Goal: Task Accomplishment & Management: Use online tool/utility

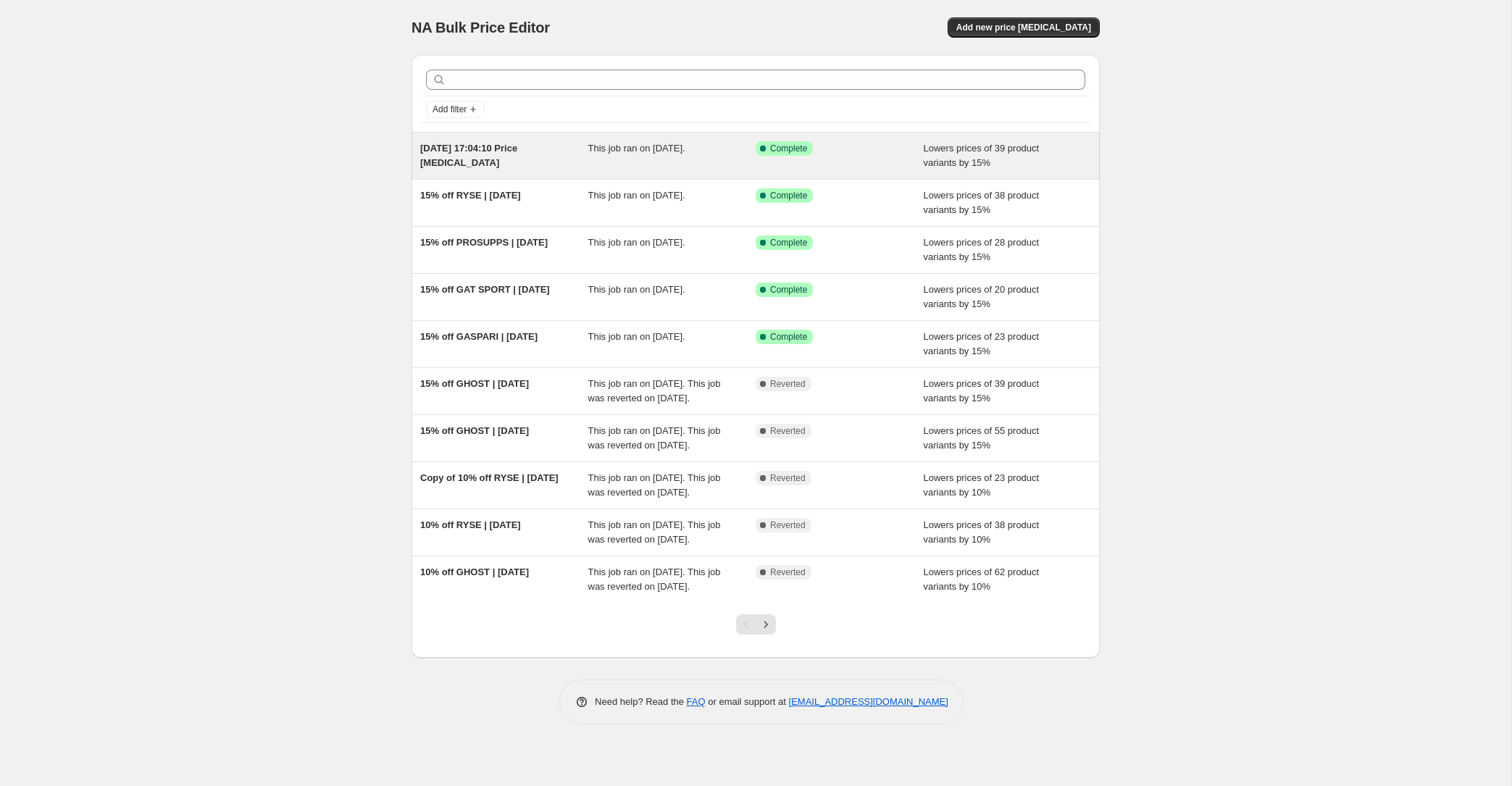
click at [441, 147] on span "[DATE] 17:04:10 Price [MEDICAL_DATA]" at bounding box center [468, 155] width 97 height 26
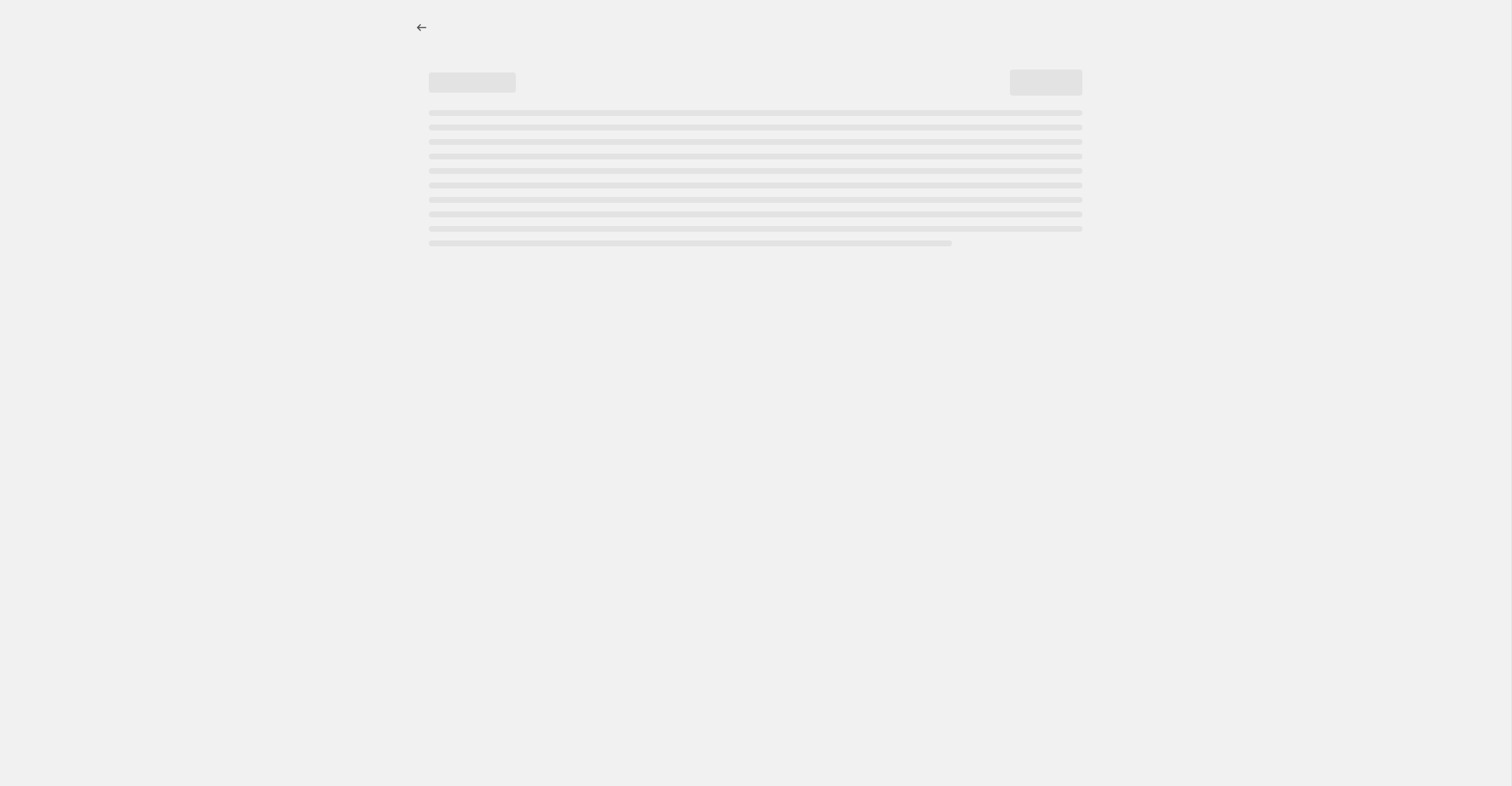
select select "percentage"
select select "collection"
select select "product_status"
select select "collection"
select select "not_equal"
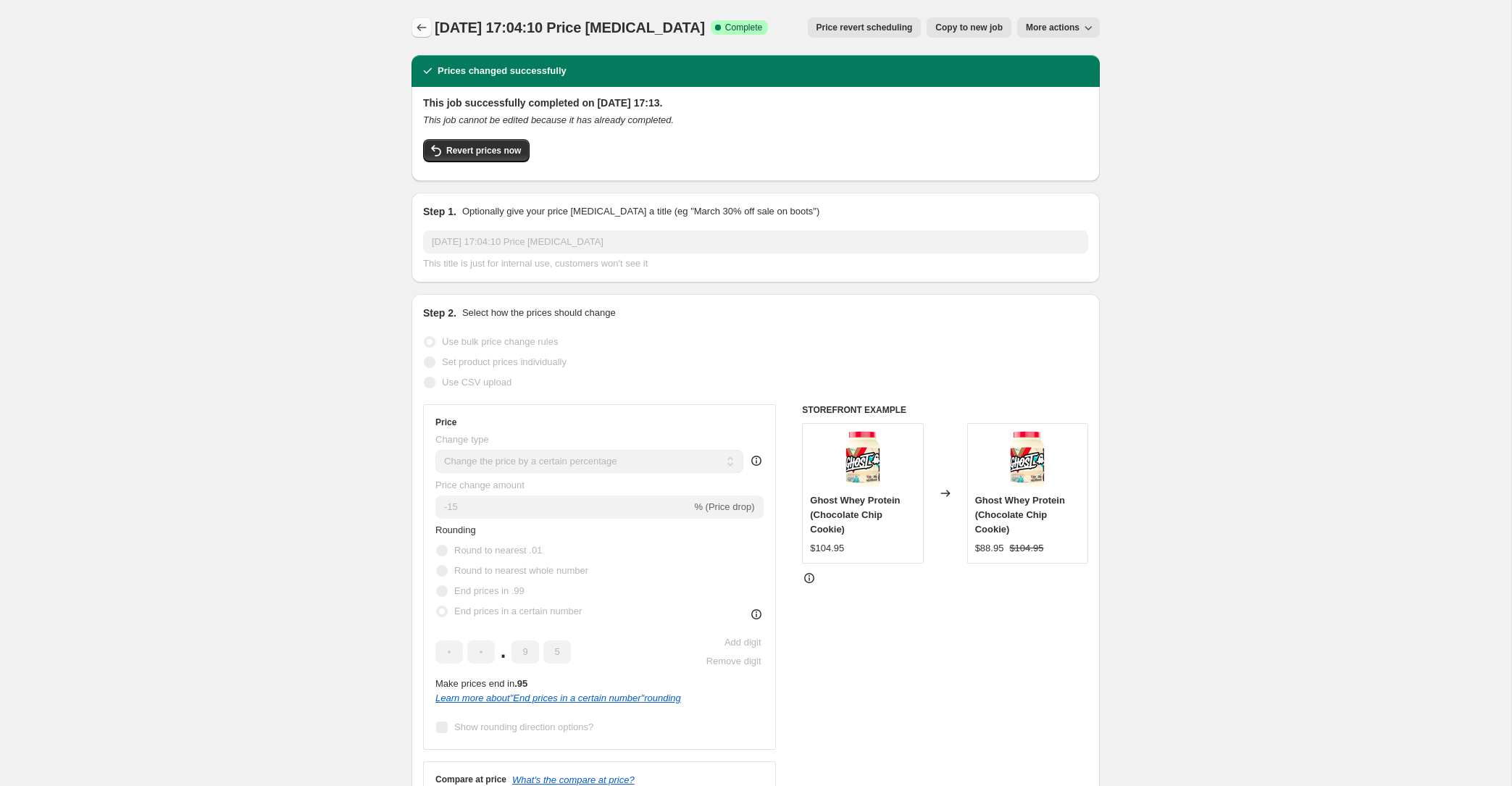
click at [424, 31] on icon "Price change jobs" at bounding box center [421, 27] width 14 height 14
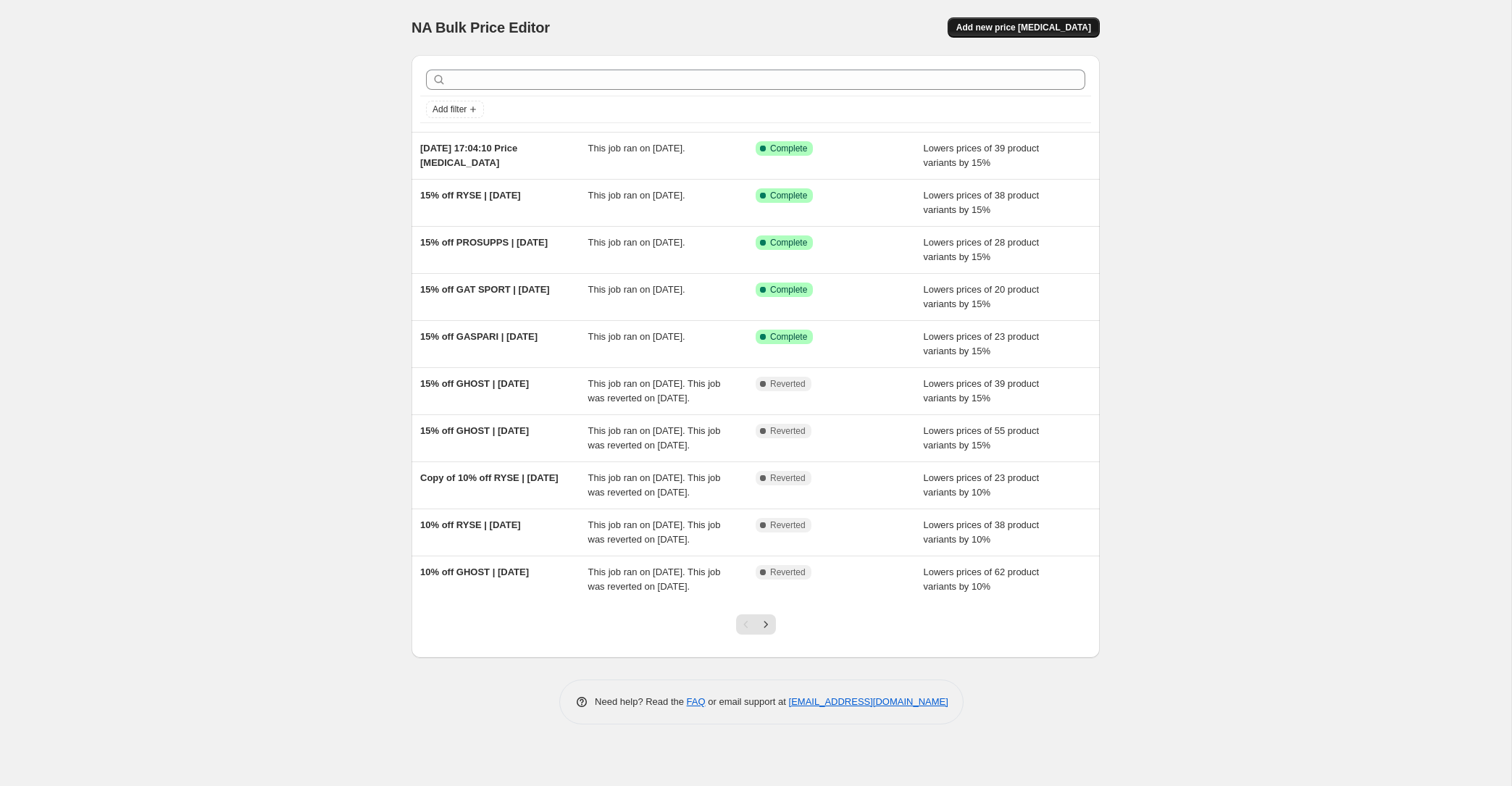
click at [1002, 24] on span "Add new price [MEDICAL_DATA]" at bounding box center [1024, 27] width 135 height 12
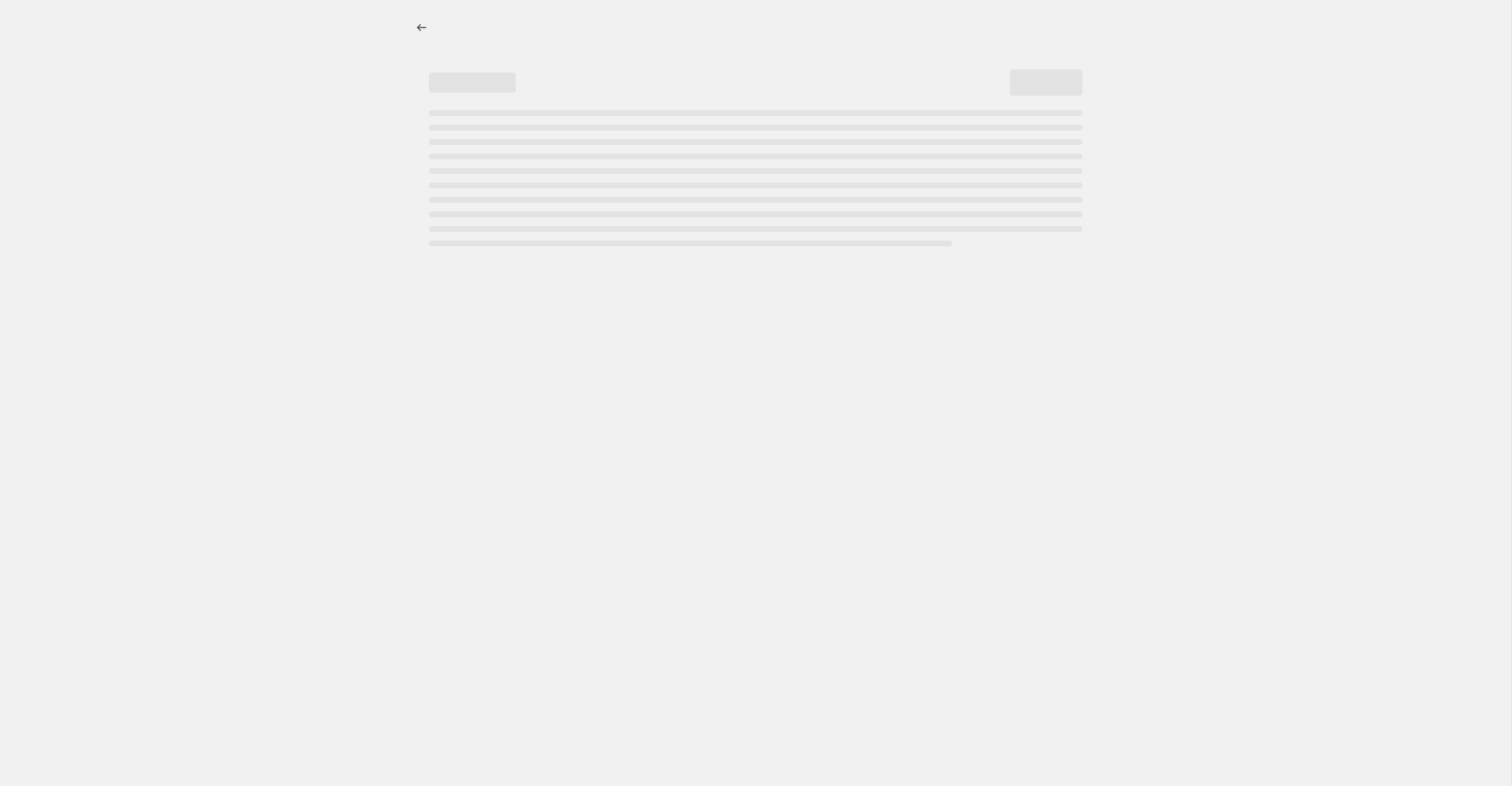
select select "percentage"
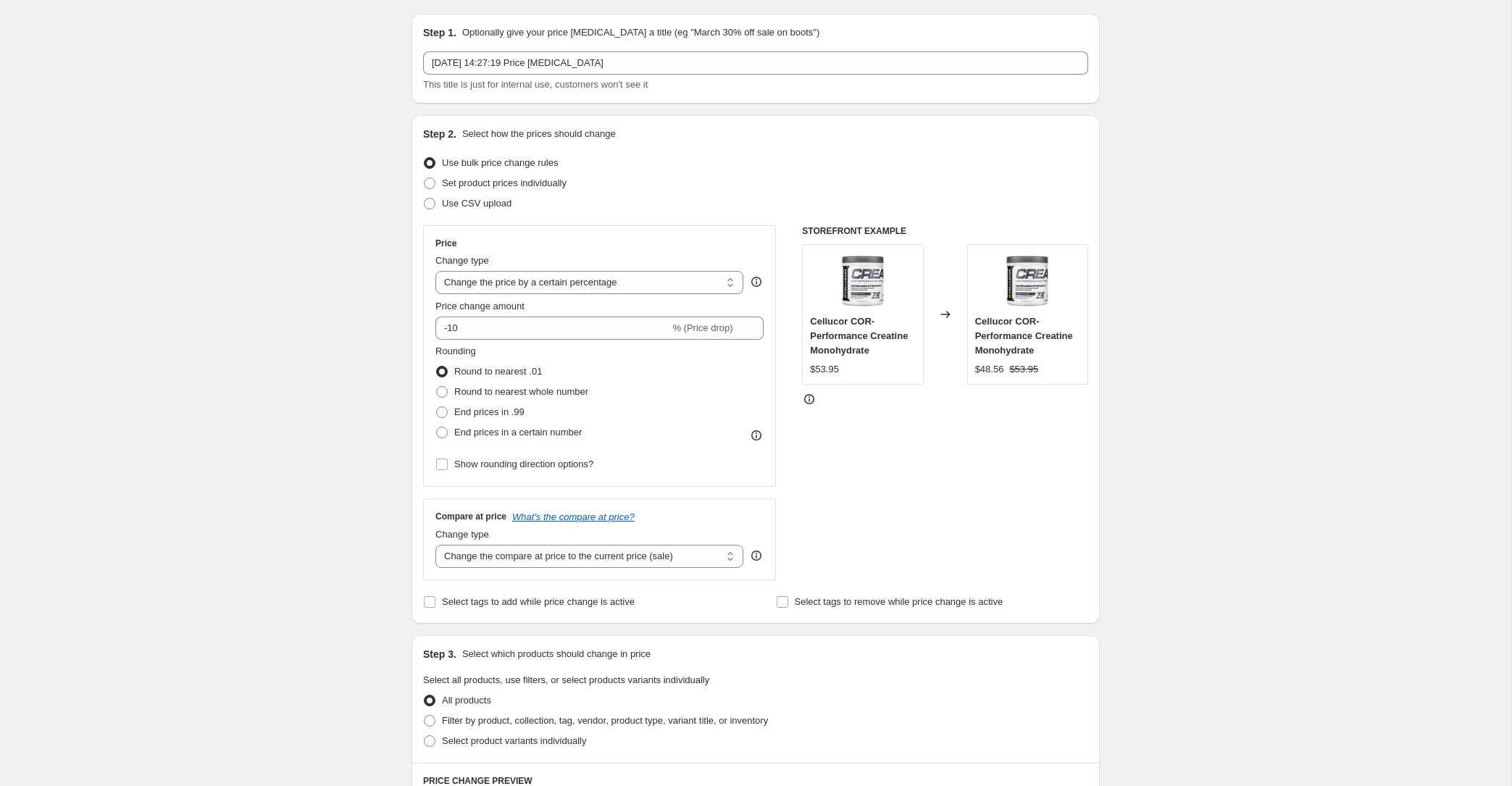
scroll to position [128, 0]
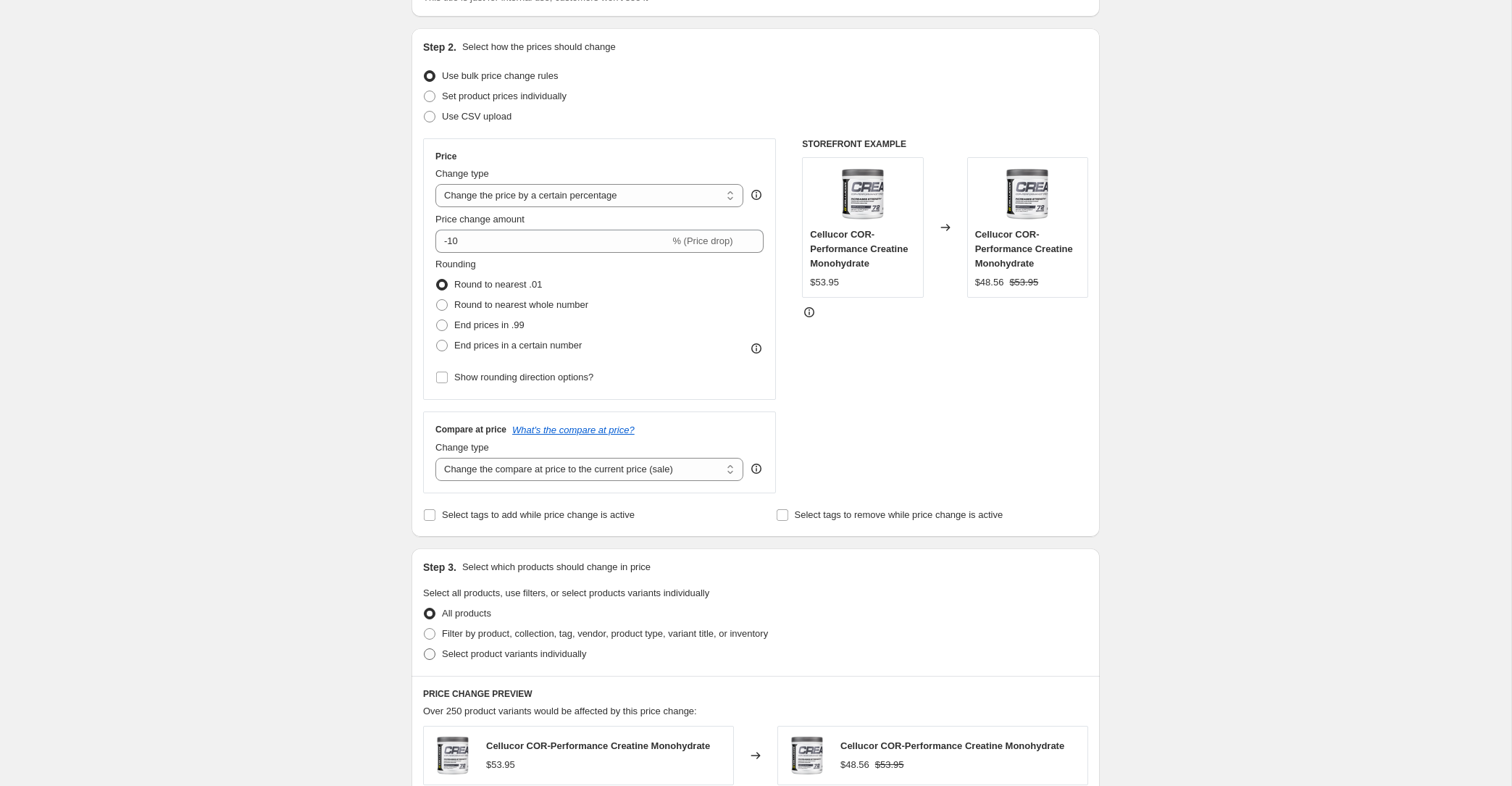
click at [475, 642] on label "Filter by product, collection, tag, vendor, product type, variant title, or inv…" at bounding box center [595, 633] width 345 height 20
click at [424, 628] on input "Filter by product, collection, tag, vendor, product type, variant title, or inv…" at bounding box center [424, 628] width 1 height 1
radio input "true"
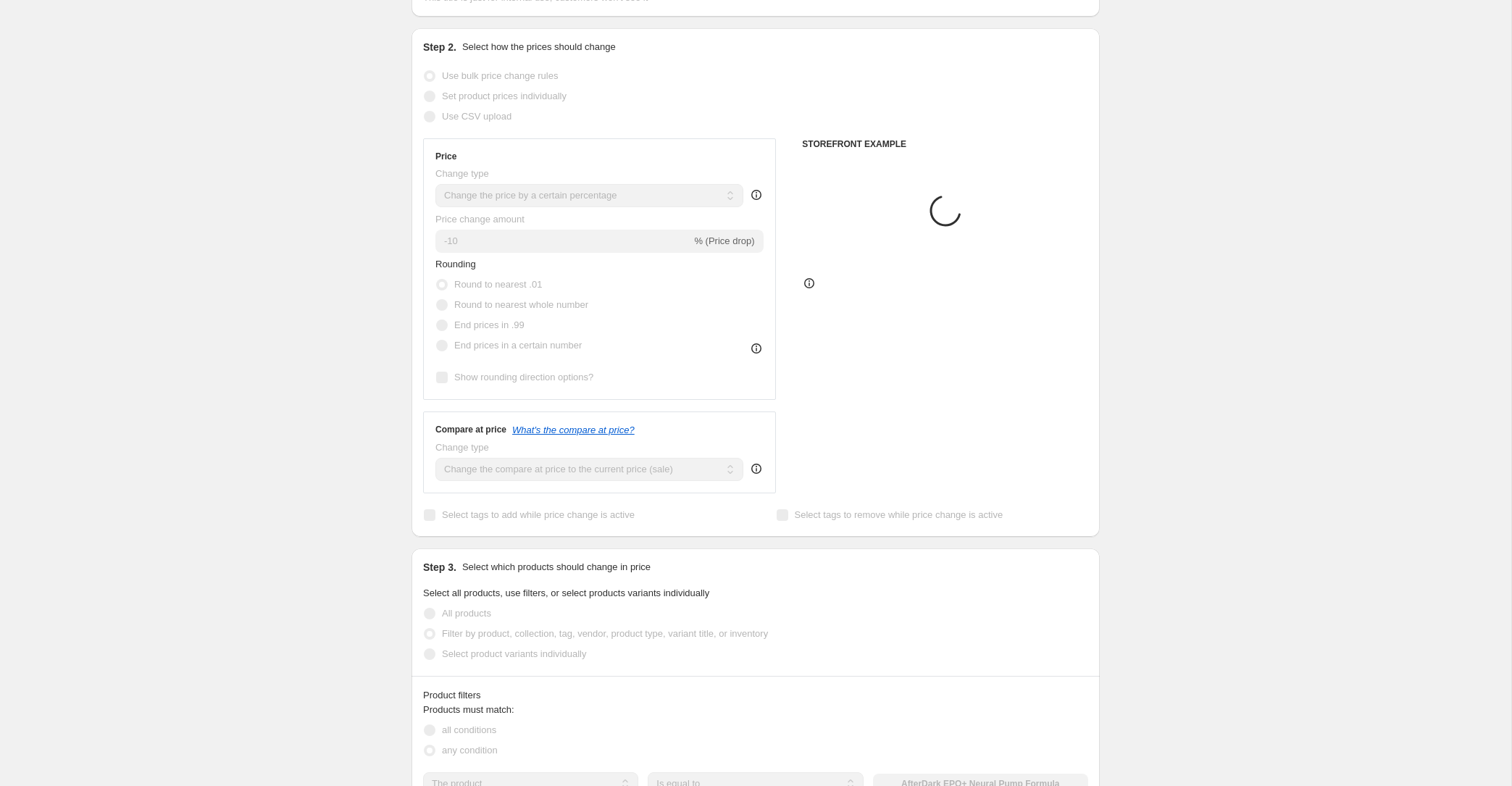
click at [472, 648] on span "Select product variants individually" at bounding box center [514, 653] width 144 height 11
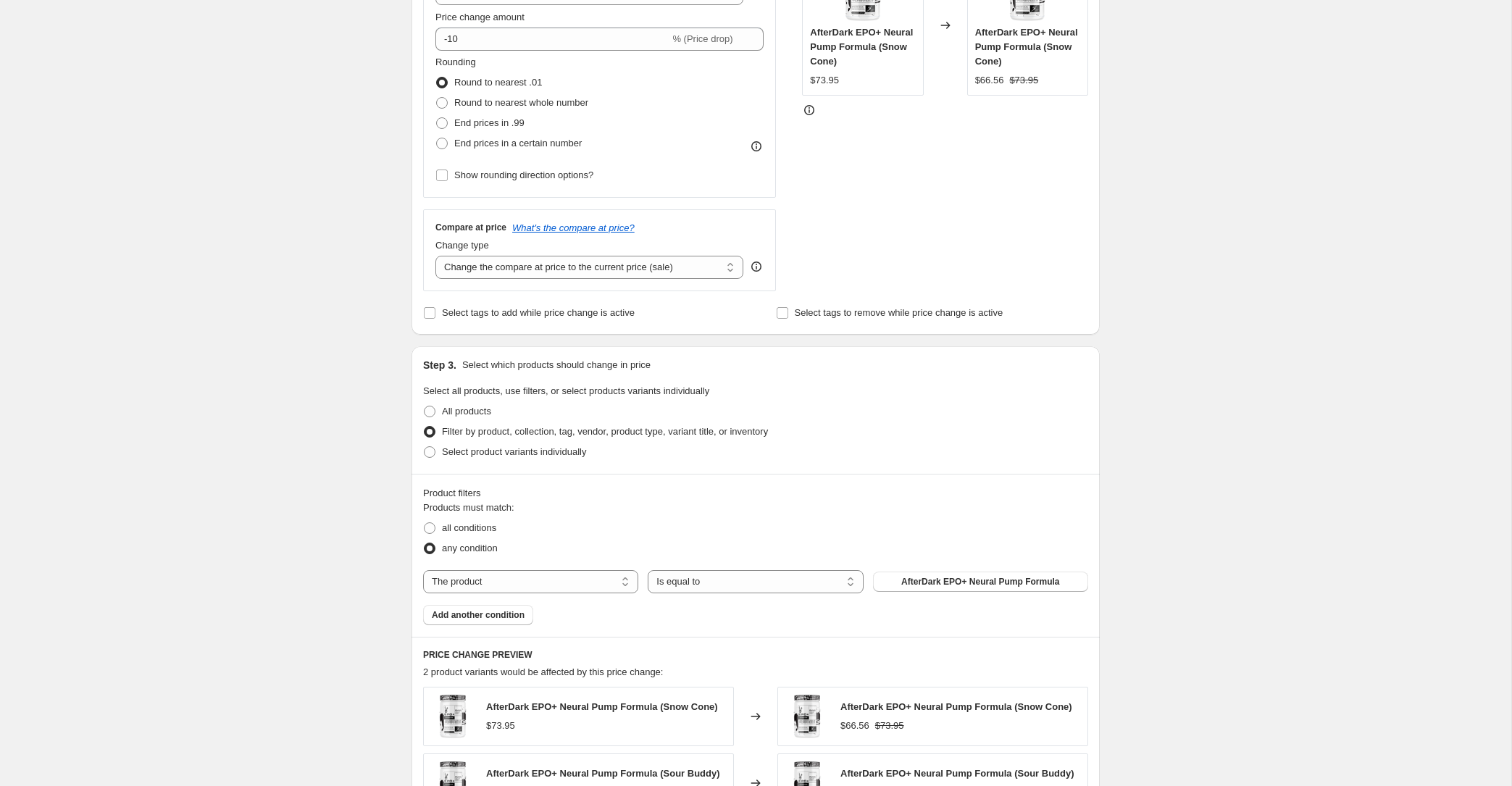
scroll to position [355, 0]
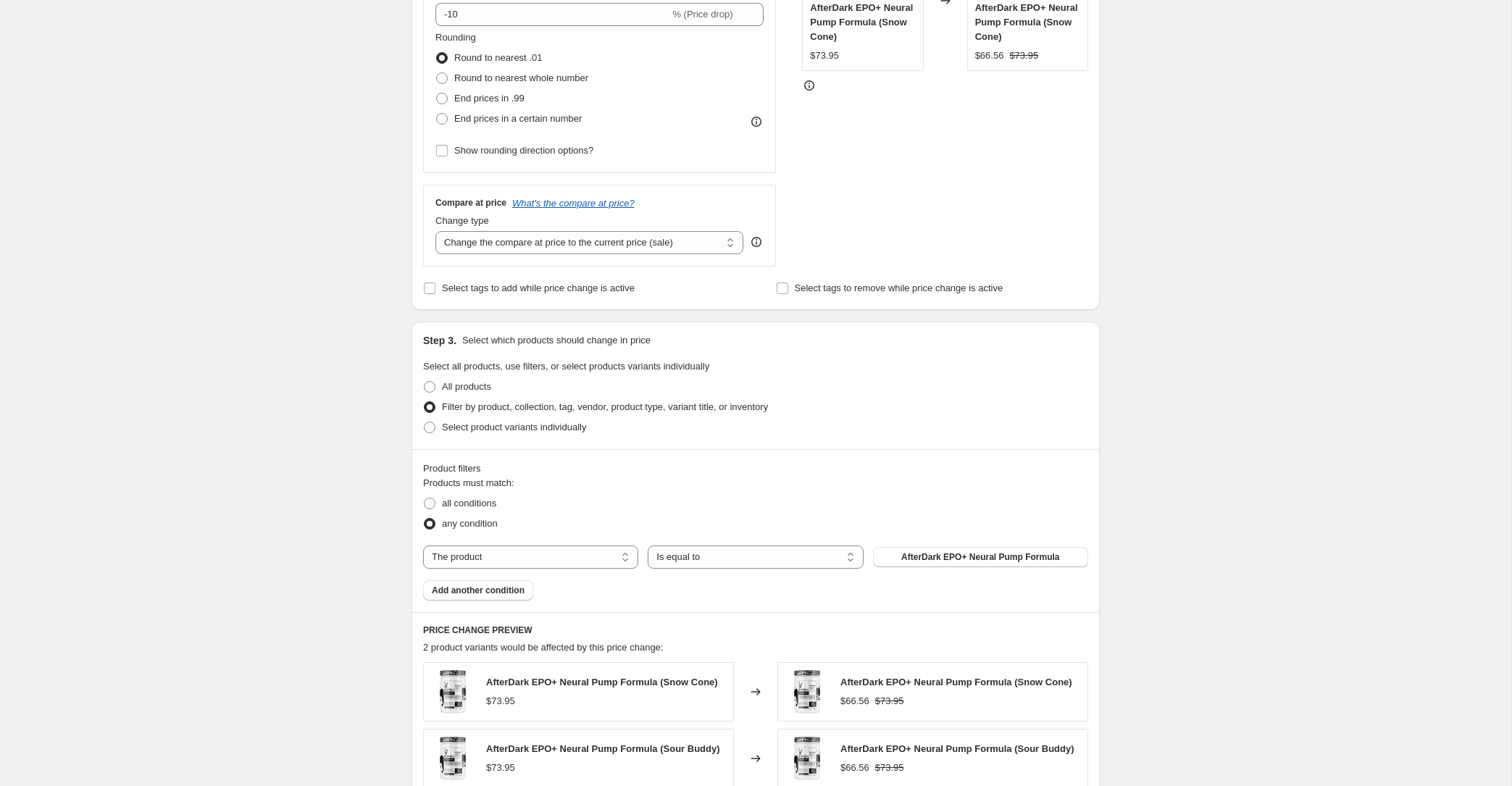
click at [1005, 540] on div "Products must match: all conditions any condition The product The product's col…" at bounding box center [756, 538] width 665 height 124
click at [1004, 558] on span "AfterDark EPO+ Neural Pump Formula" at bounding box center [981, 557] width 158 height 12
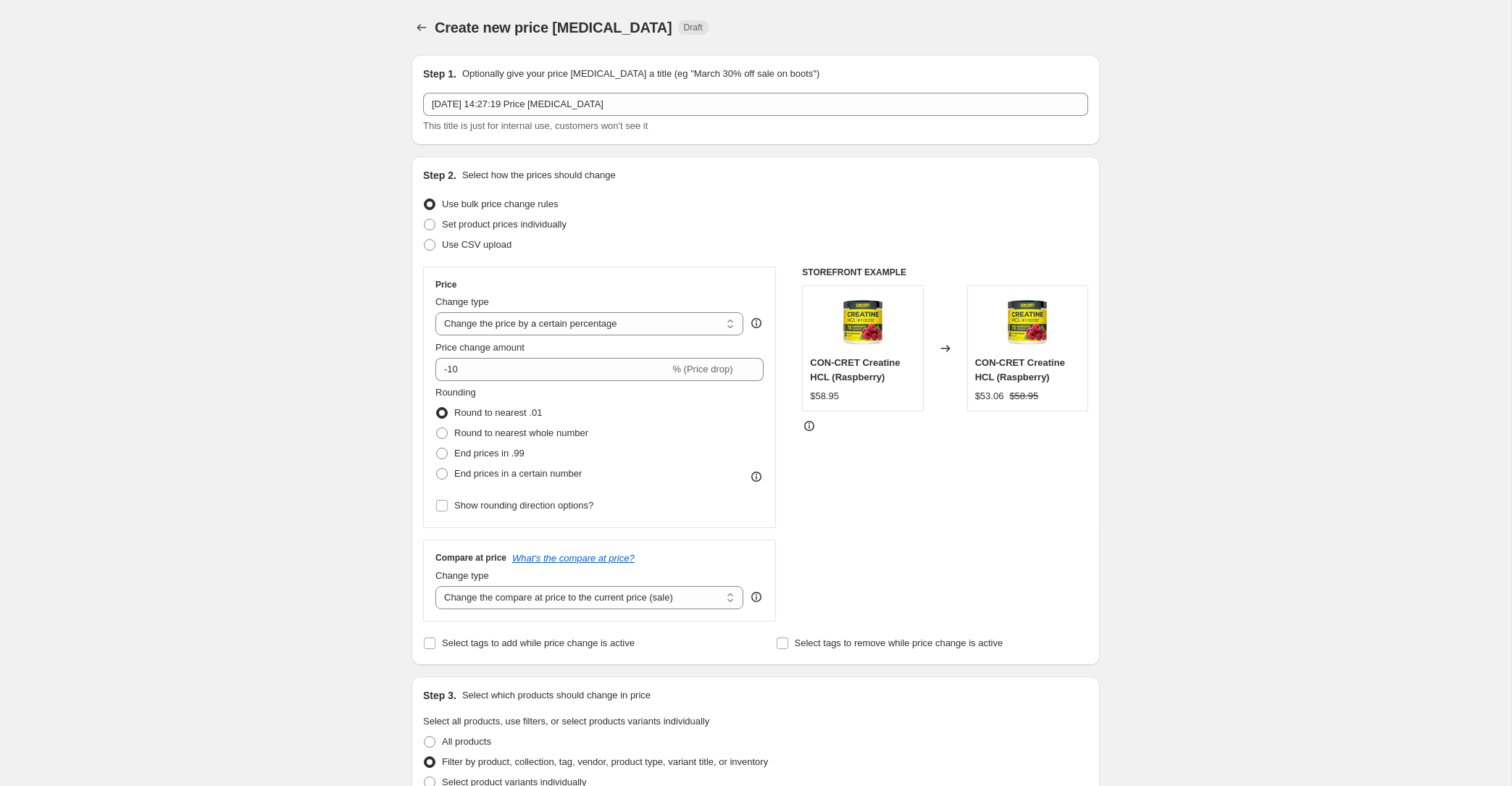
scroll to position [12, 0]
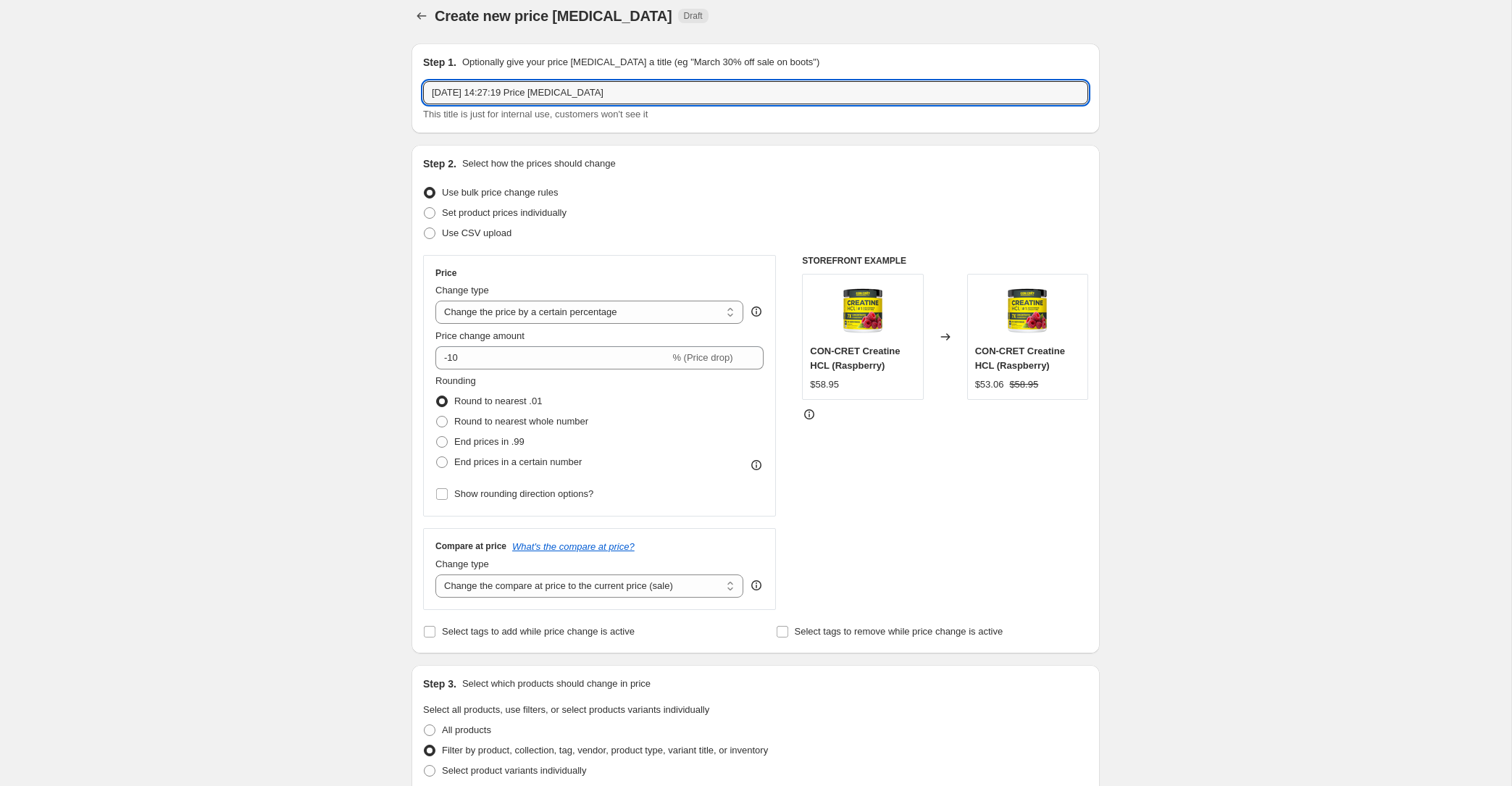
drag, startPoint x: 635, startPoint y: 100, endPoint x: 404, endPoint y: 76, distance: 232.2
click at [404, 76] on div "Step 1. Optionally give your price [MEDICAL_DATA] a title (eg "March 30% off sa…" at bounding box center [750, 738] width 700 height 1413
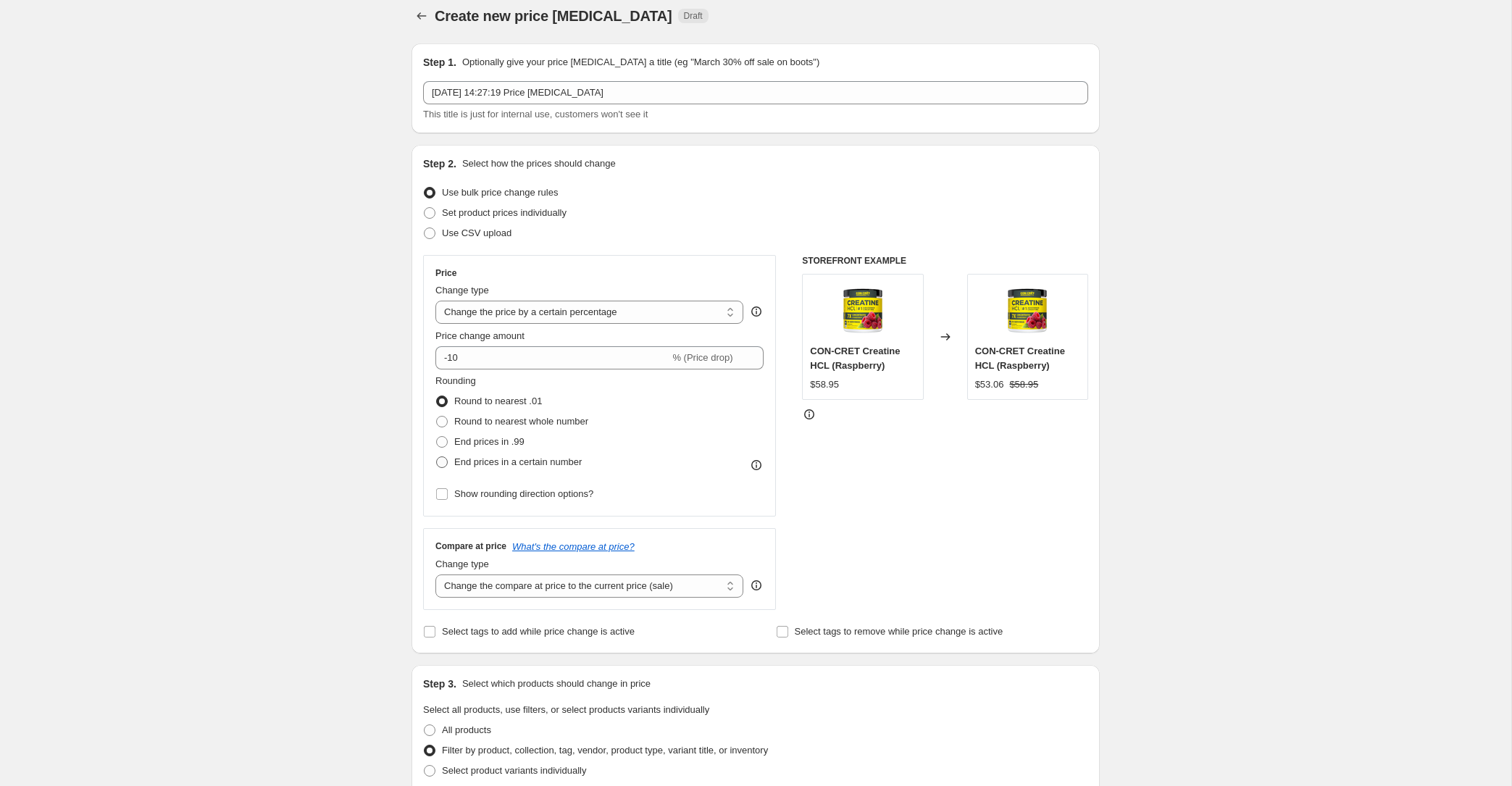
click at [509, 461] on span "End prices in a certain number" at bounding box center [518, 461] width 128 height 11
click at [437, 457] on input "End prices in a certain number" at bounding box center [436, 456] width 1 height 1
radio input "true"
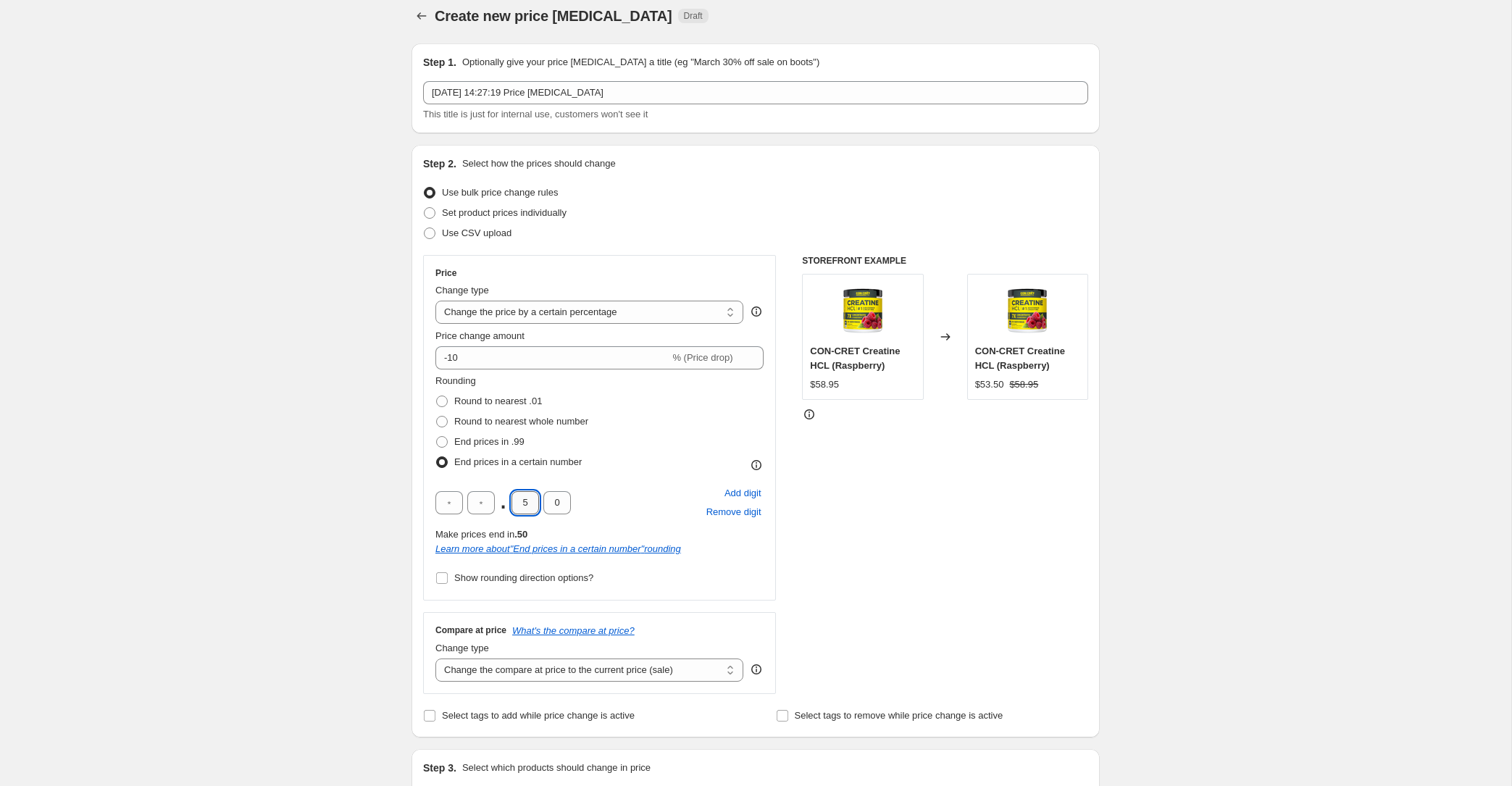
click at [526, 501] on input "5" at bounding box center [525, 503] width 27 height 23
drag, startPoint x: 526, startPoint y: 503, endPoint x: 516, endPoint y: 503, distance: 10.0
click at [516, 503] on input "5" at bounding box center [525, 503] width 27 height 23
type input "9"
click at [554, 505] on input "0" at bounding box center [556, 503] width 27 height 23
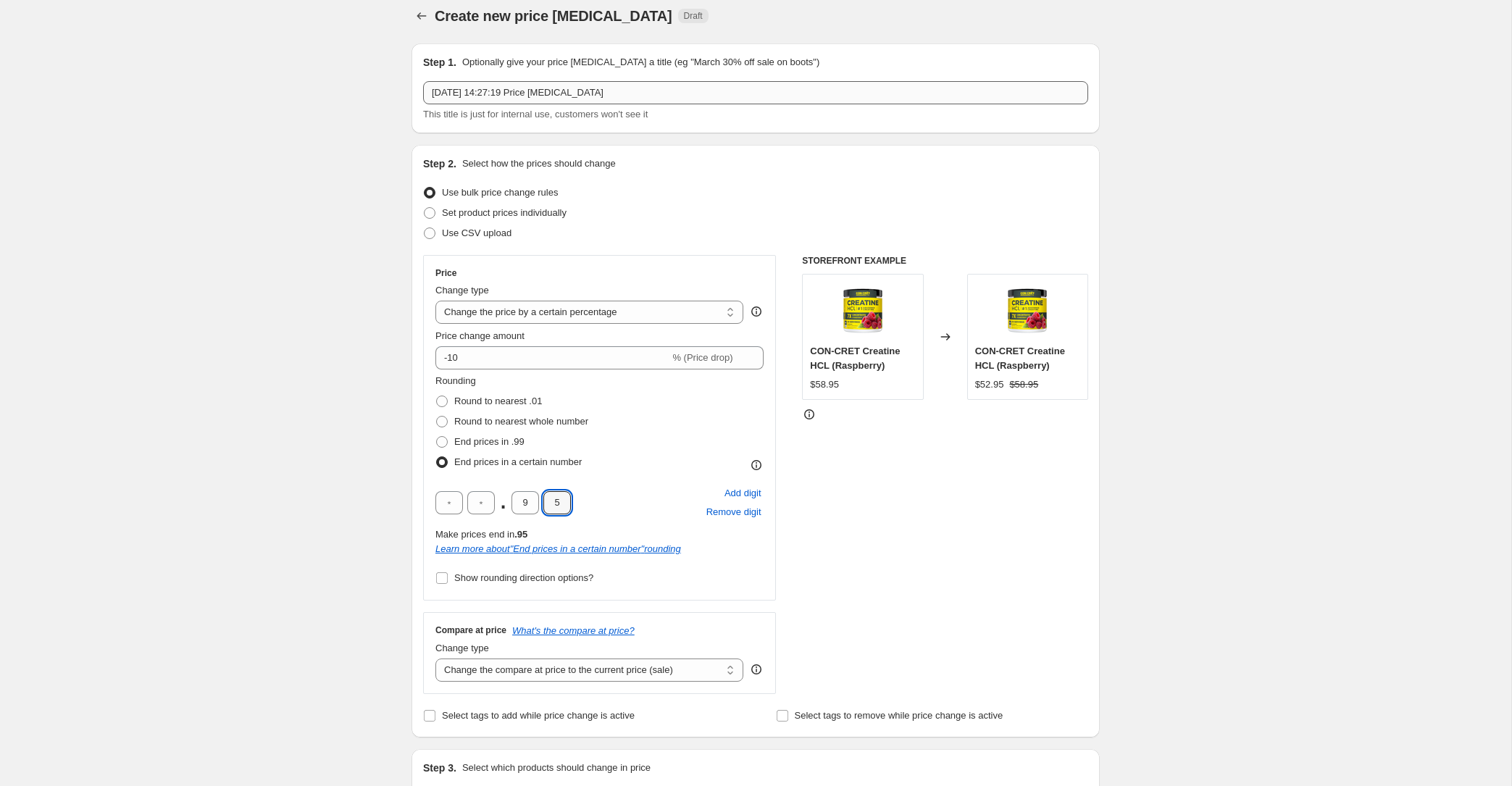
type input "5"
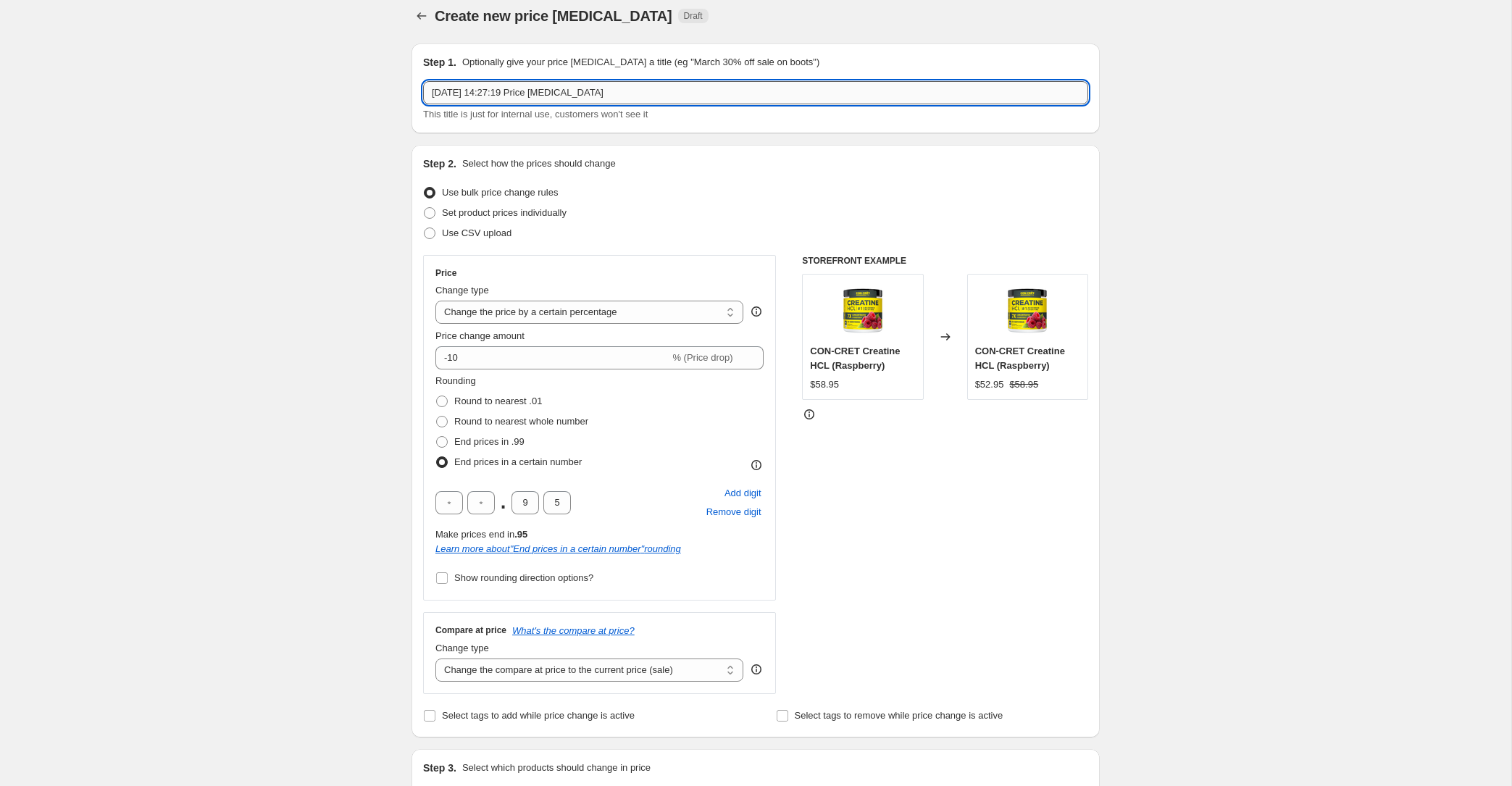
drag, startPoint x: 601, startPoint y: 86, endPoint x: 604, endPoint y: 100, distance: 14.3
click at [601, 87] on input "[DATE] 14:27:19 Price [MEDICAL_DATA]" at bounding box center [756, 93] width 665 height 23
drag, startPoint x: 515, startPoint y: 92, endPoint x: 474, endPoint y: 94, distance: 41.0
click at [474, 94] on input "October Specials" at bounding box center [756, 93] width 665 height 23
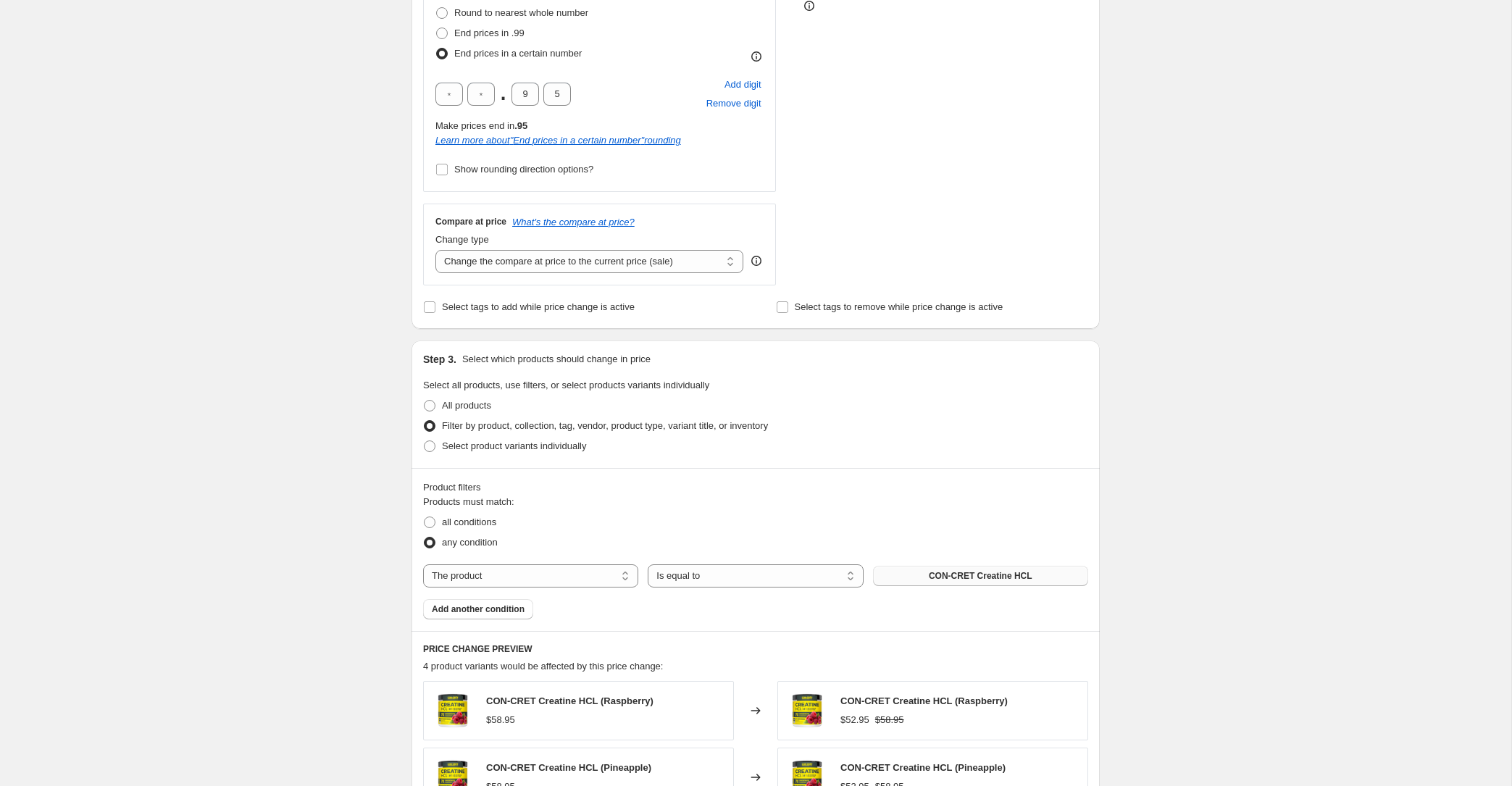
scroll to position [502, 0]
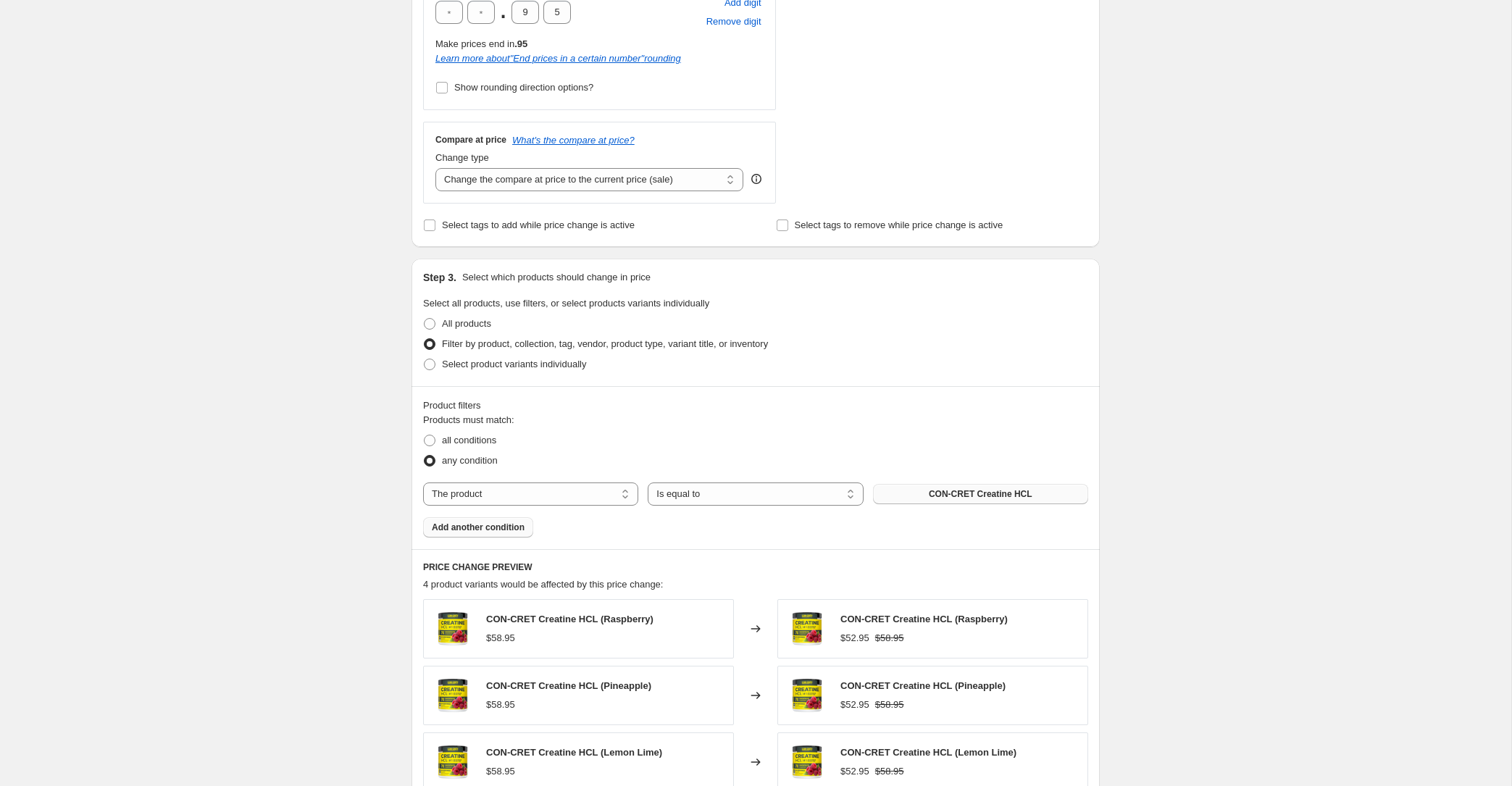
type input "October Discounts"
click at [499, 526] on span "Add another condition" at bounding box center [478, 527] width 93 height 12
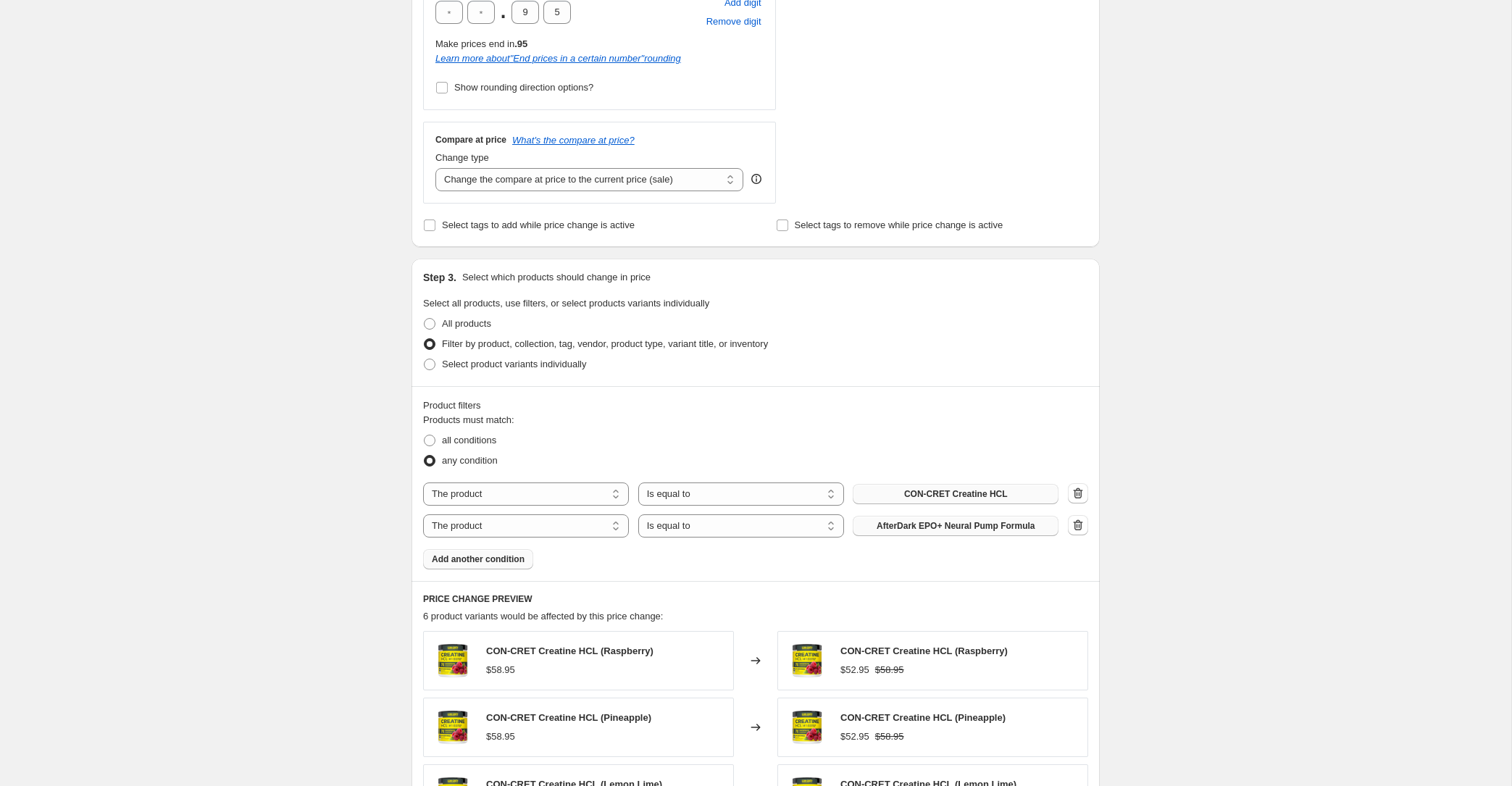
click at [888, 526] on span "AfterDark EPO+ Neural Pump Formula" at bounding box center [956, 526] width 158 height 12
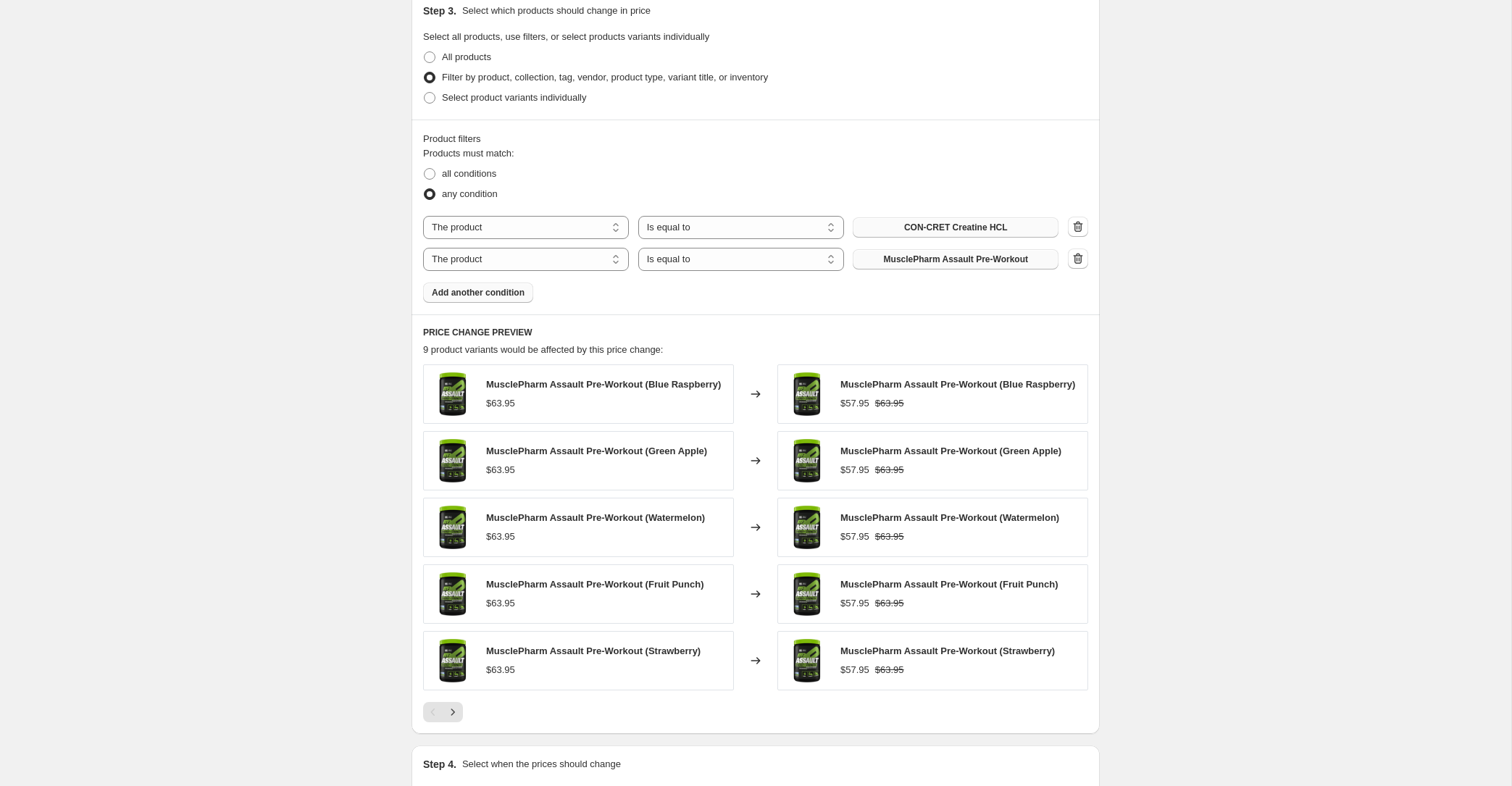
scroll to position [839, 0]
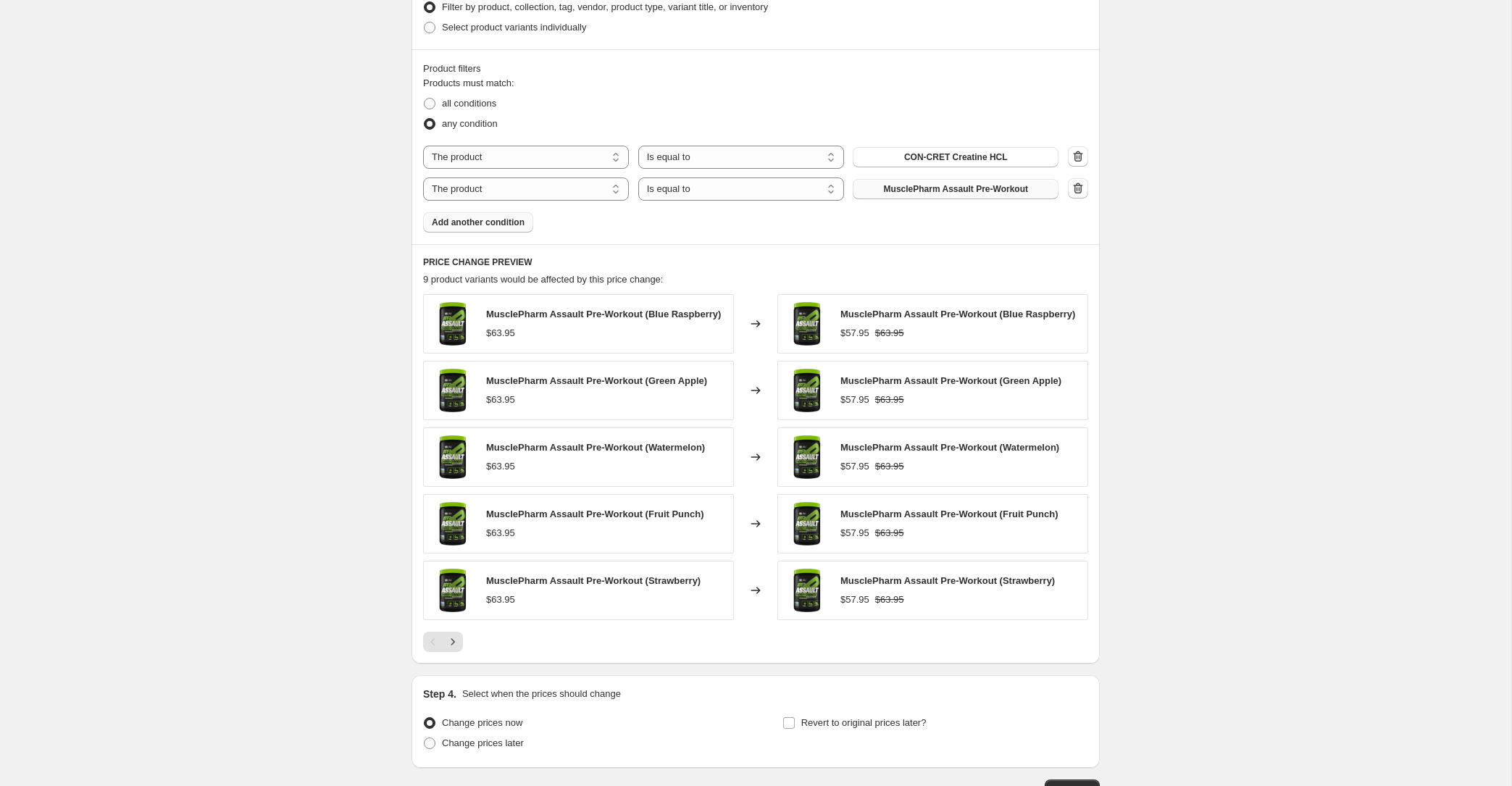
click at [487, 236] on div "Product filters Products must match: all conditions any condition The product T…" at bounding box center [756, 146] width 688 height 195
click at [496, 226] on span "Add another condition" at bounding box center [478, 222] width 93 height 12
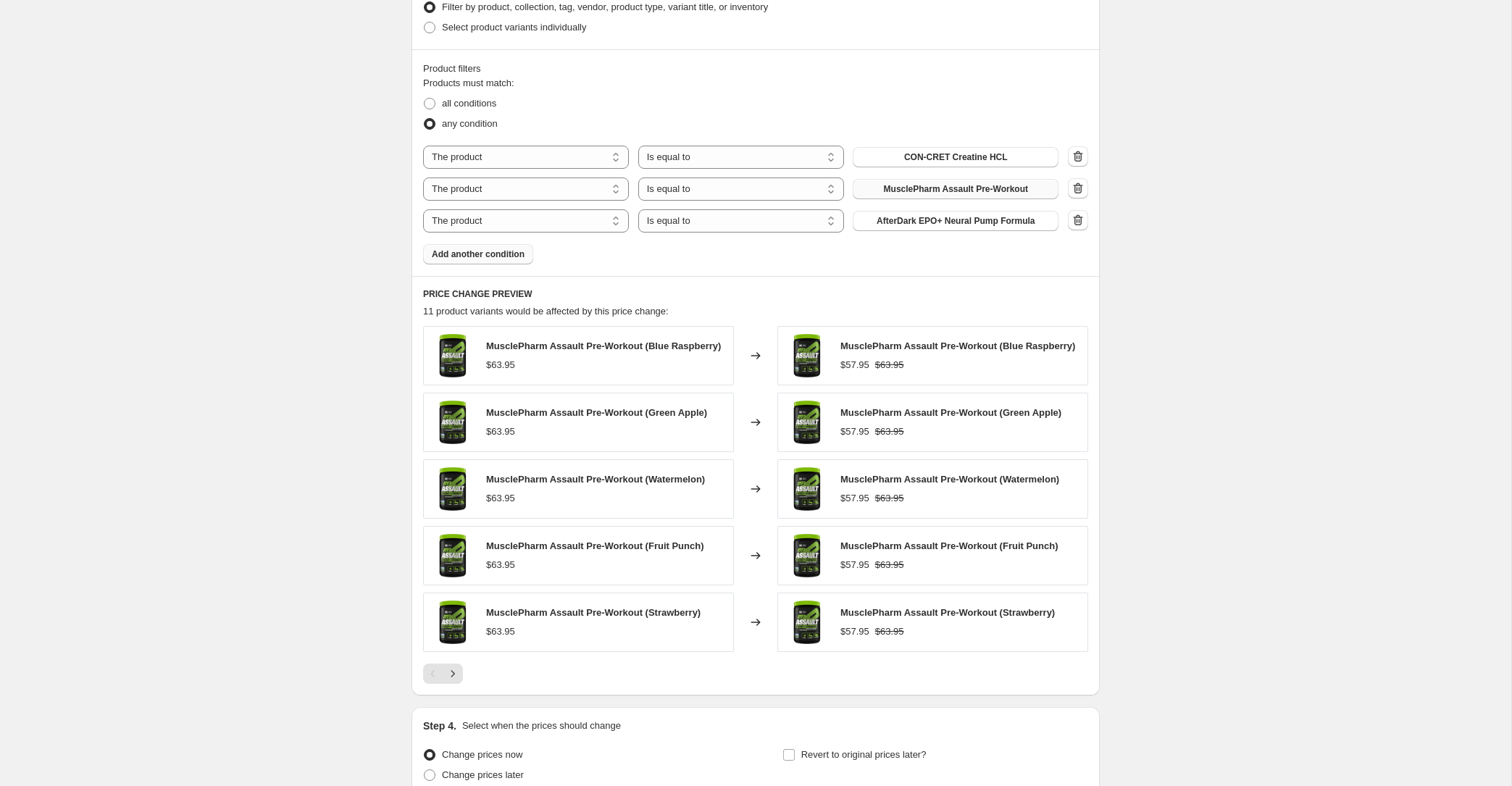
click at [522, 257] on span "Add another condition" at bounding box center [478, 254] width 93 height 12
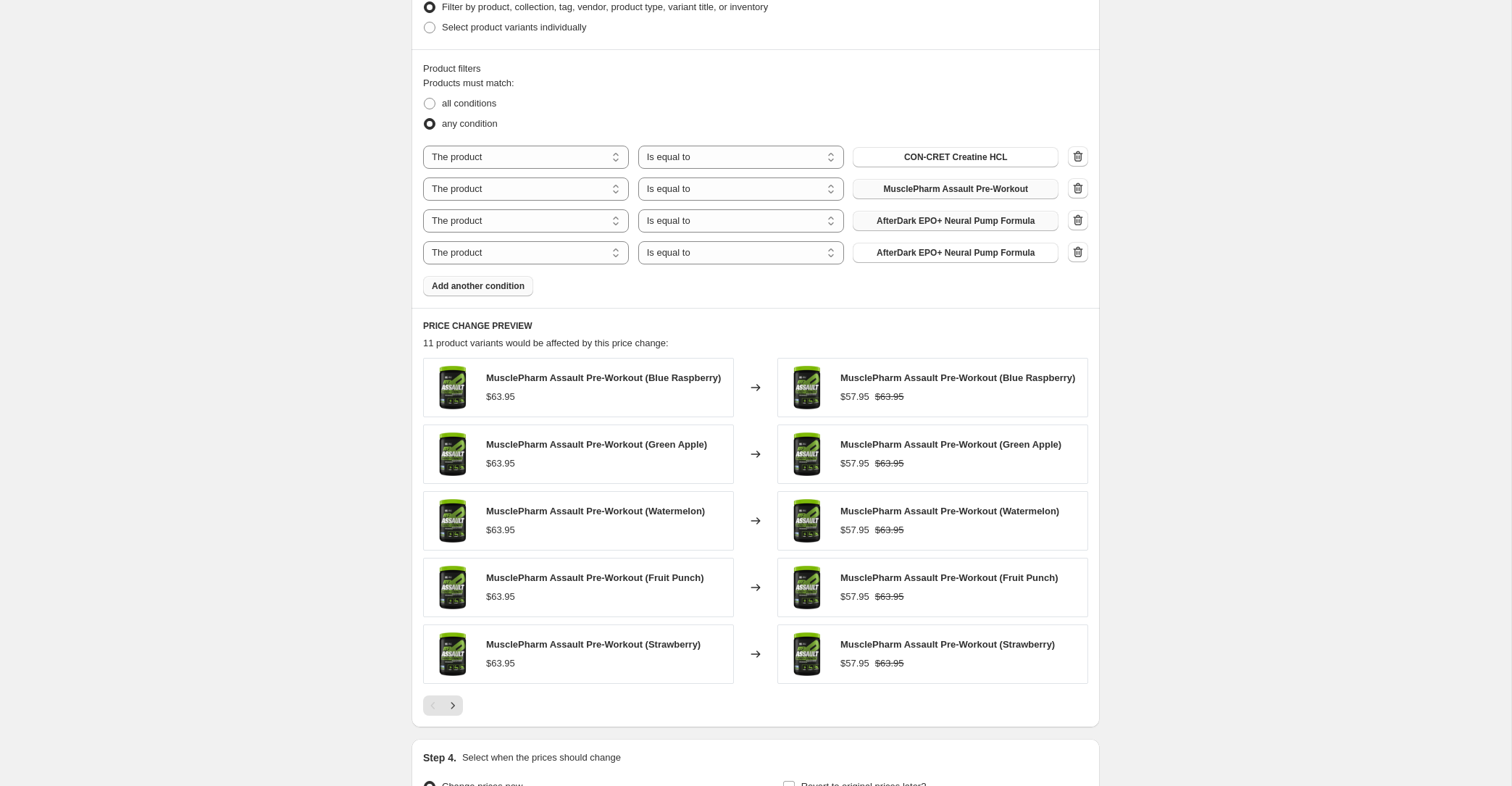
click at [942, 218] on span "AfterDark EPO+ Neural Pump Formula" at bounding box center [956, 221] width 158 height 12
click at [935, 256] on span "AfterDark EPO+ Neural Pump Formula" at bounding box center [956, 253] width 158 height 12
click at [491, 310] on div "PRICE CHANGE PREVIEW 12 product variants would be affected by this price change…" at bounding box center [756, 517] width 688 height 419
click at [496, 279] on button "Add another condition" at bounding box center [478, 286] width 110 height 20
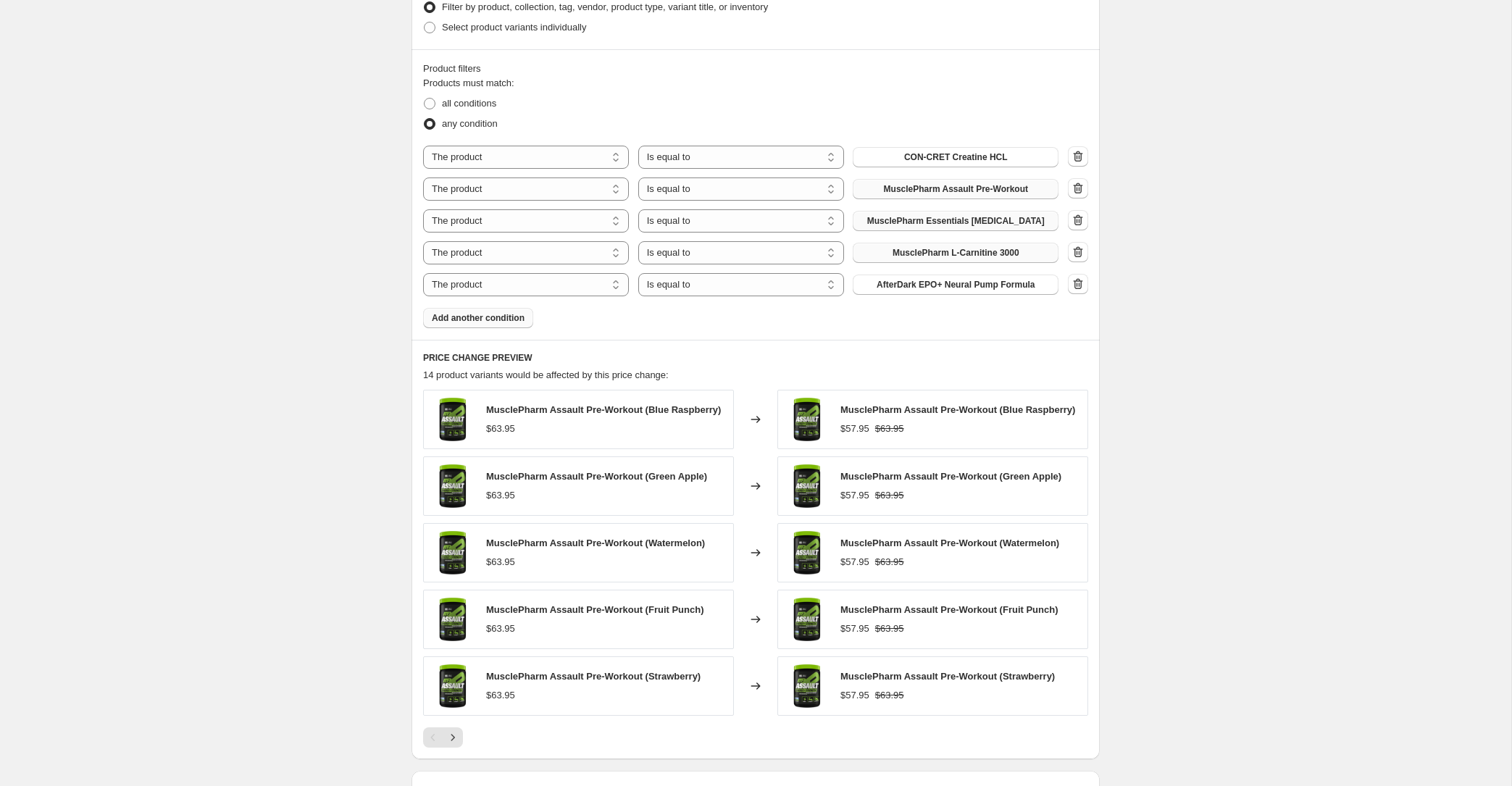
click at [994, 300] on div "Products must match: all conditions any condition The product The product's col…" at bounding box center [756, 203] width 665 height 252
click at [990, 281] on span "AfterDark EPO+ Neural Pump Formula" at bounding box center [956, 285] width 158 height 12
click at [489, 317] on span "Add another condition" at bounding box center [478, 318] width 93 height 12
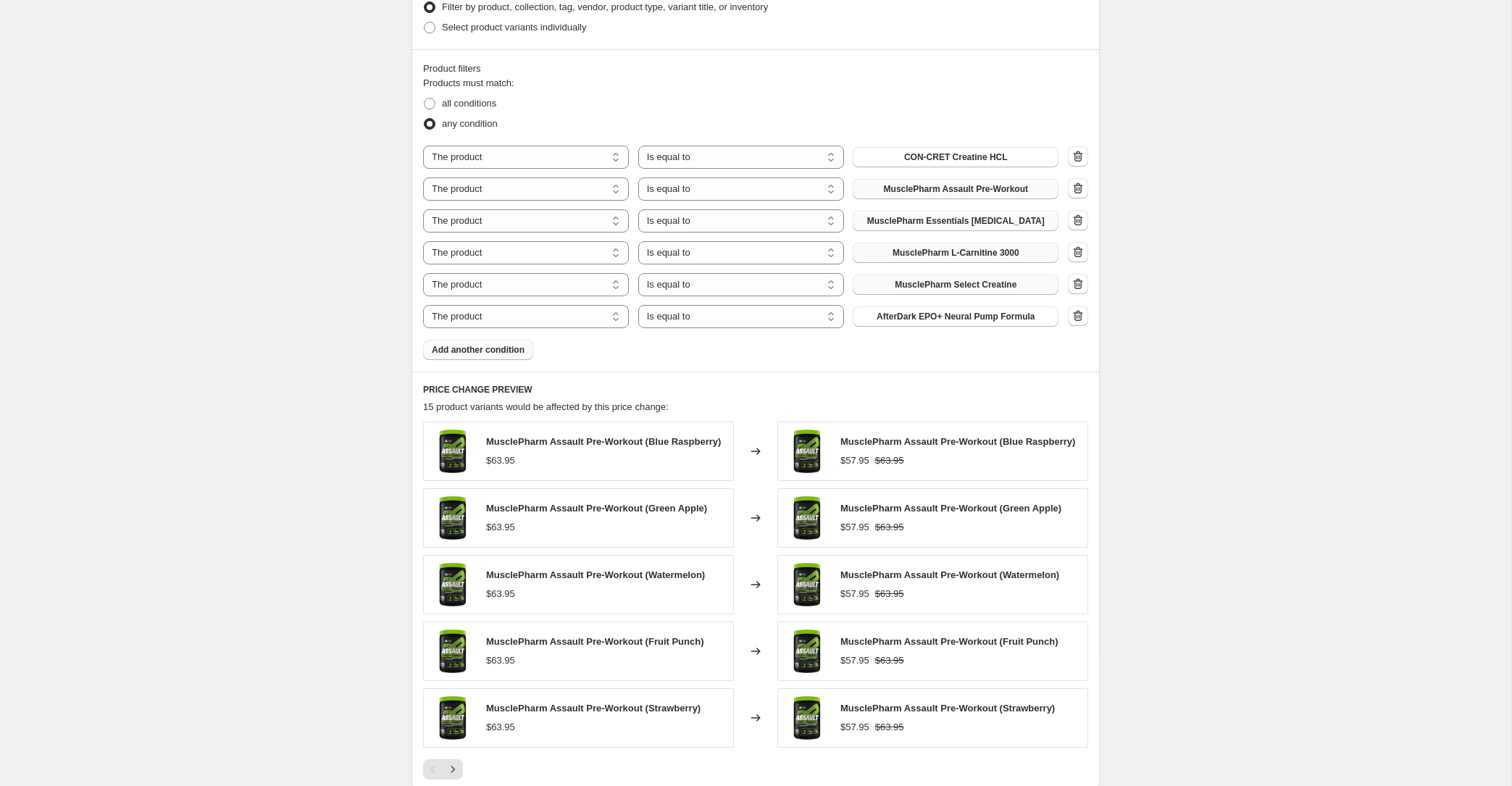
click at [513, 342] on button "Add another condition" at bounding box center [478, 349] width 110 height 20
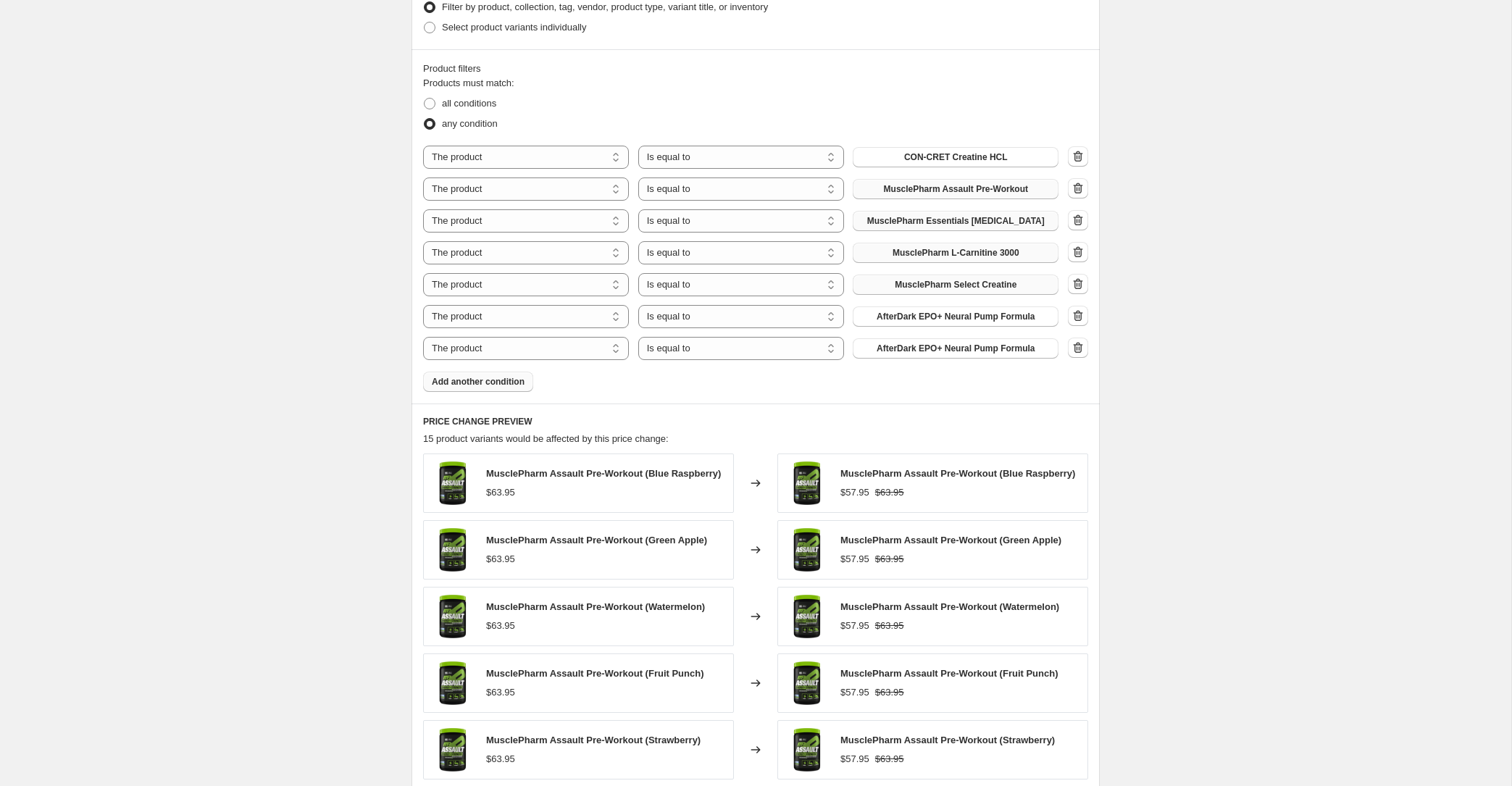
click at [513, 379] on span "Add another condition" at bounding box center [478, 382] width 93 height 12
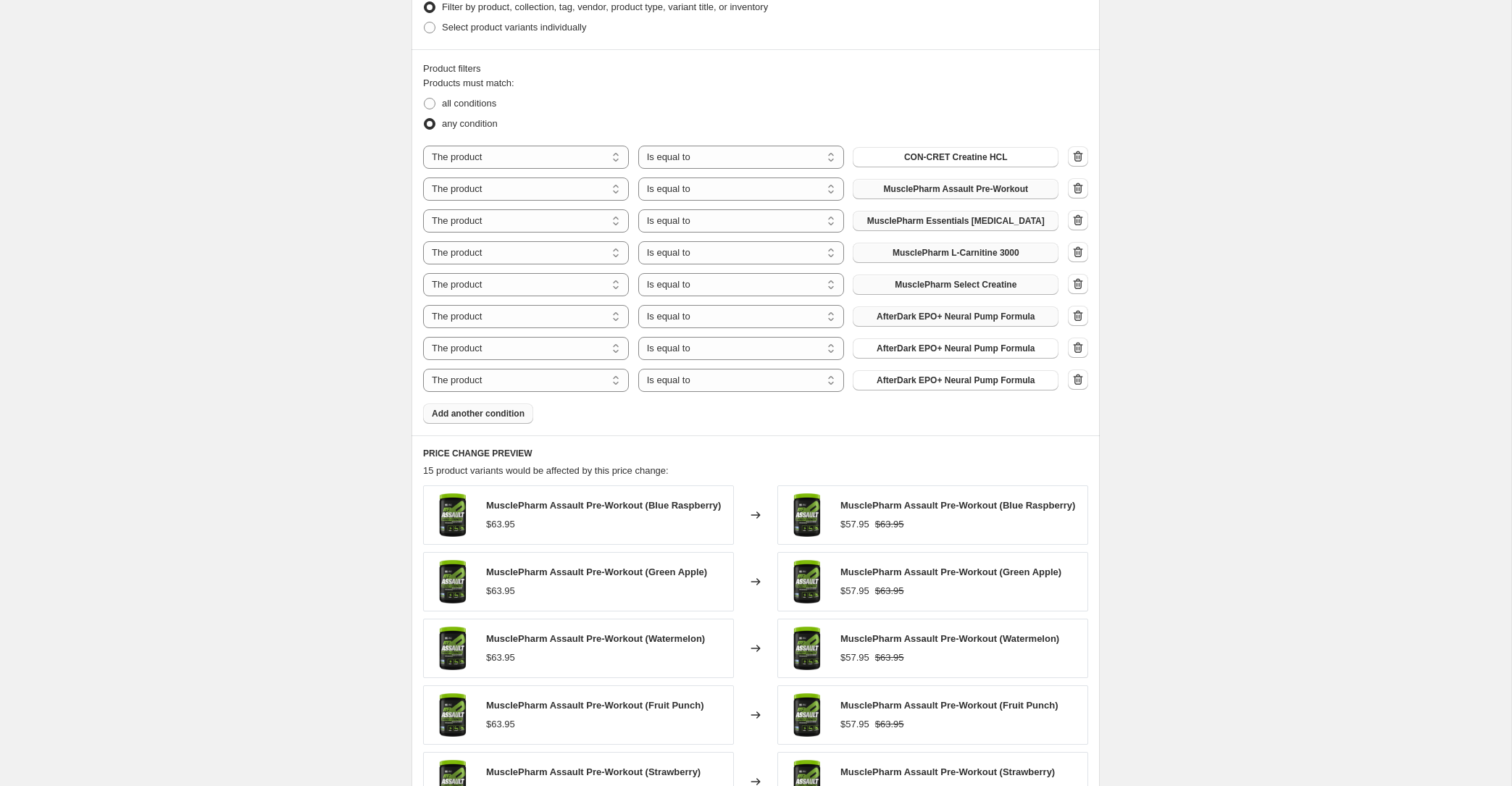
click at [932, 310] on button "AfterDark EPO+ Neural Pump Formula" at bounding box center [956, 316] width 206 height 20
click at [969, 353] on span "AfterDark EPO+ Neural Pump Formula" at bounding box center [956, 349] width 158 height 12
click at [1079, 378] on icon "button" at bounding box center [1078, 379] width 14 height 14
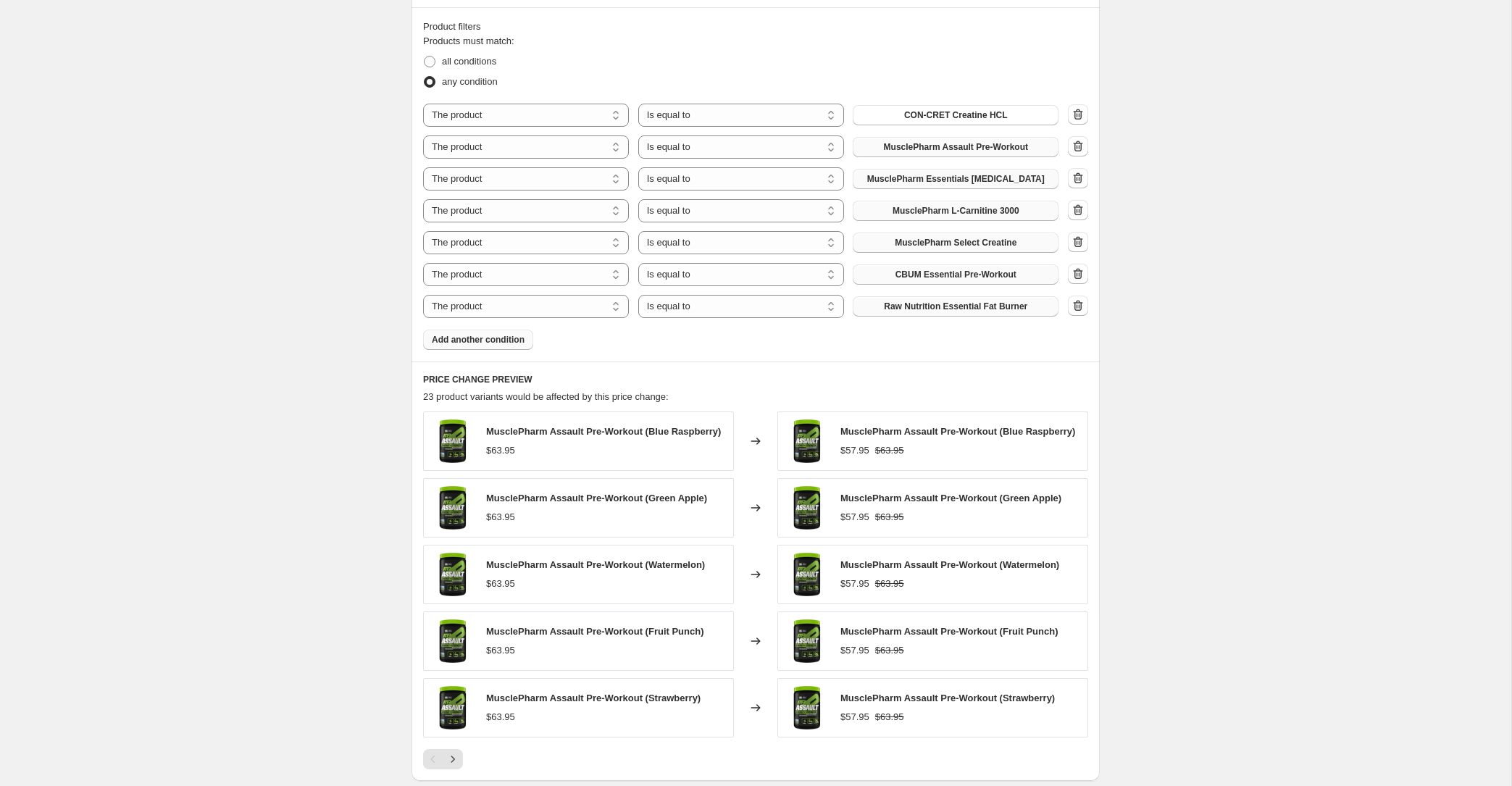
scroll to position [1102, 0]
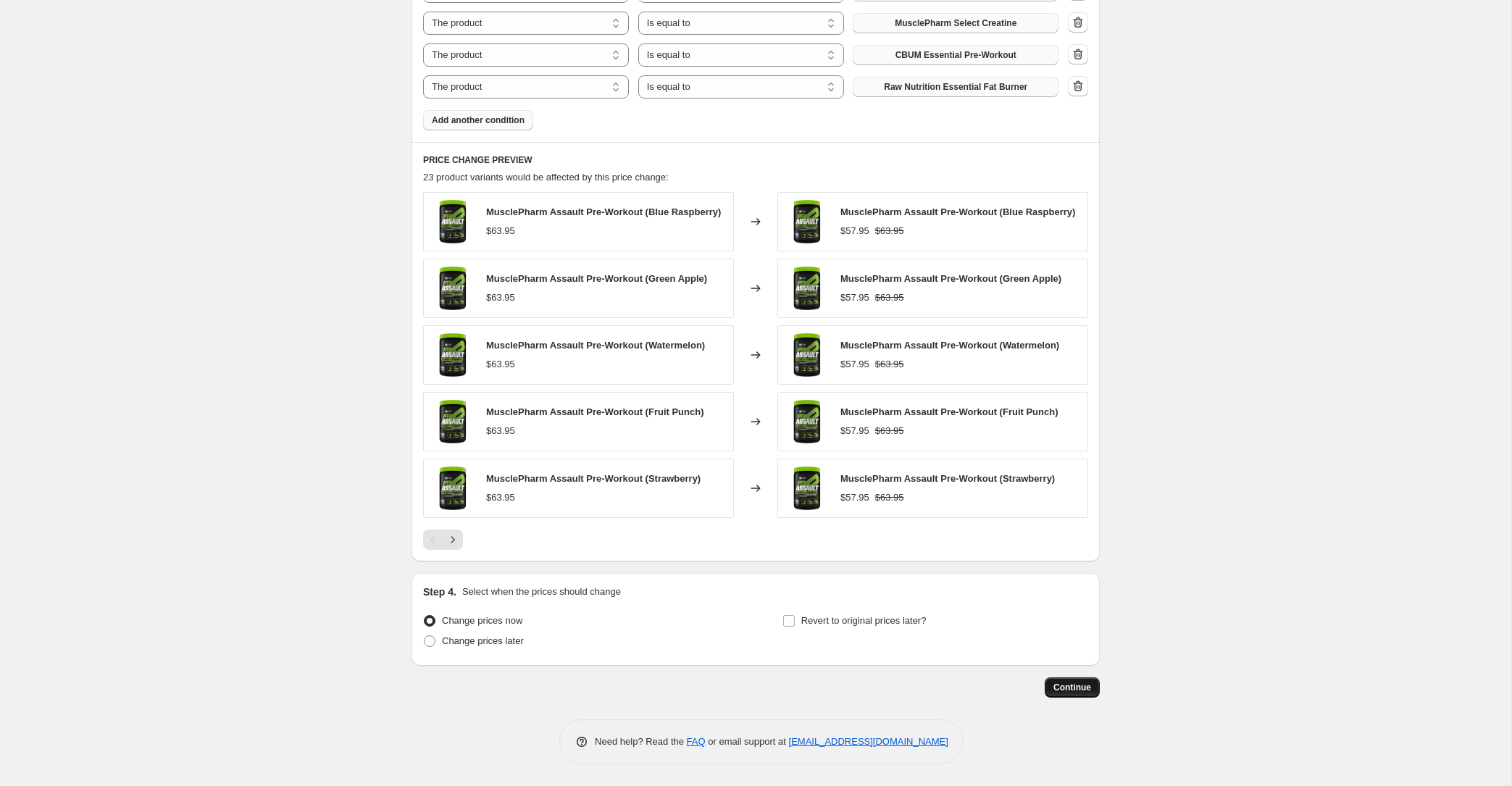
click at [1067, 684] on span "Continue" at bounding box center [1072, 687] width 37 height 12
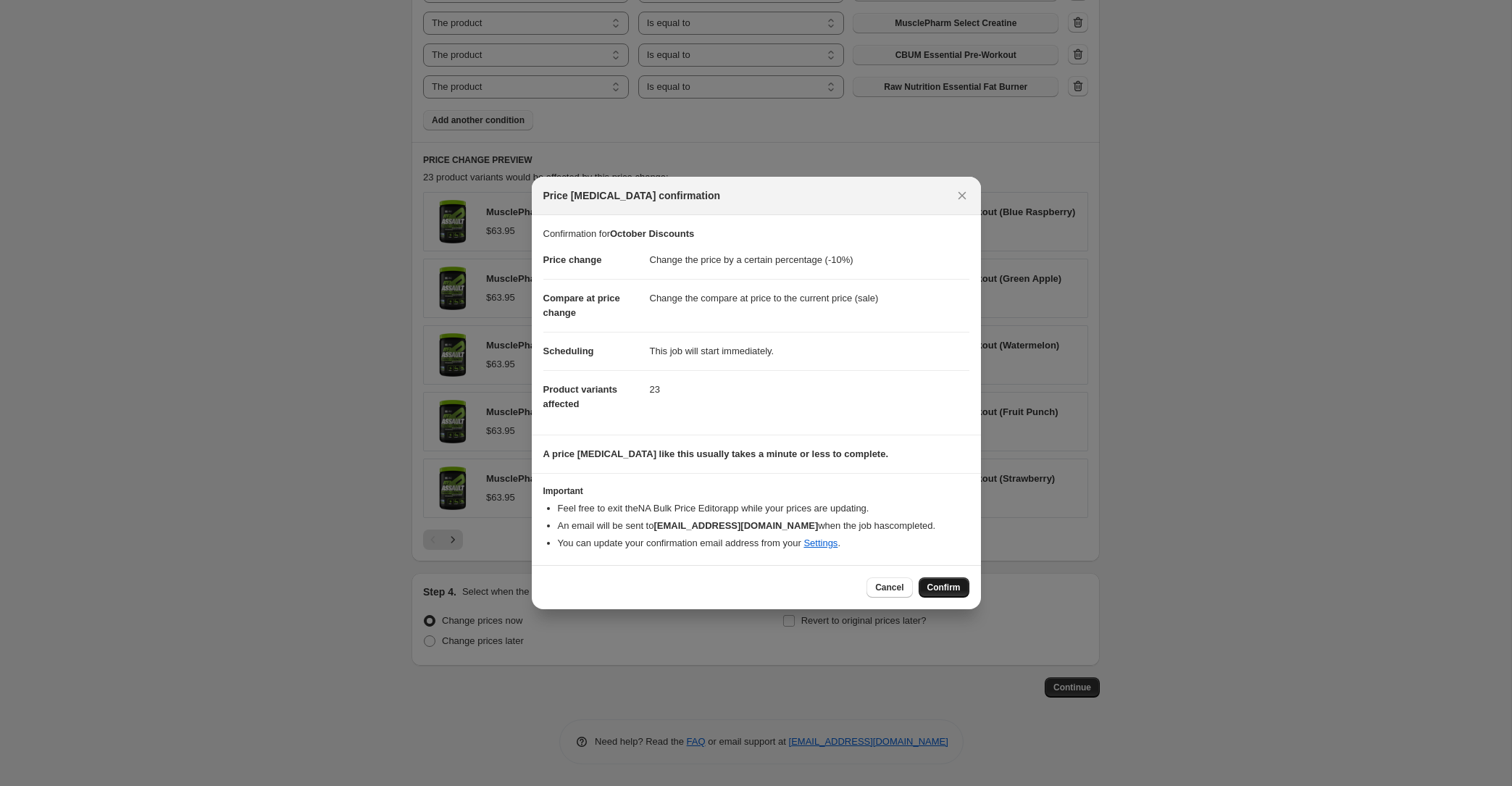
click at [954, 589] on span "Confirm" at bounding box center [944, 588] width 33 height 12
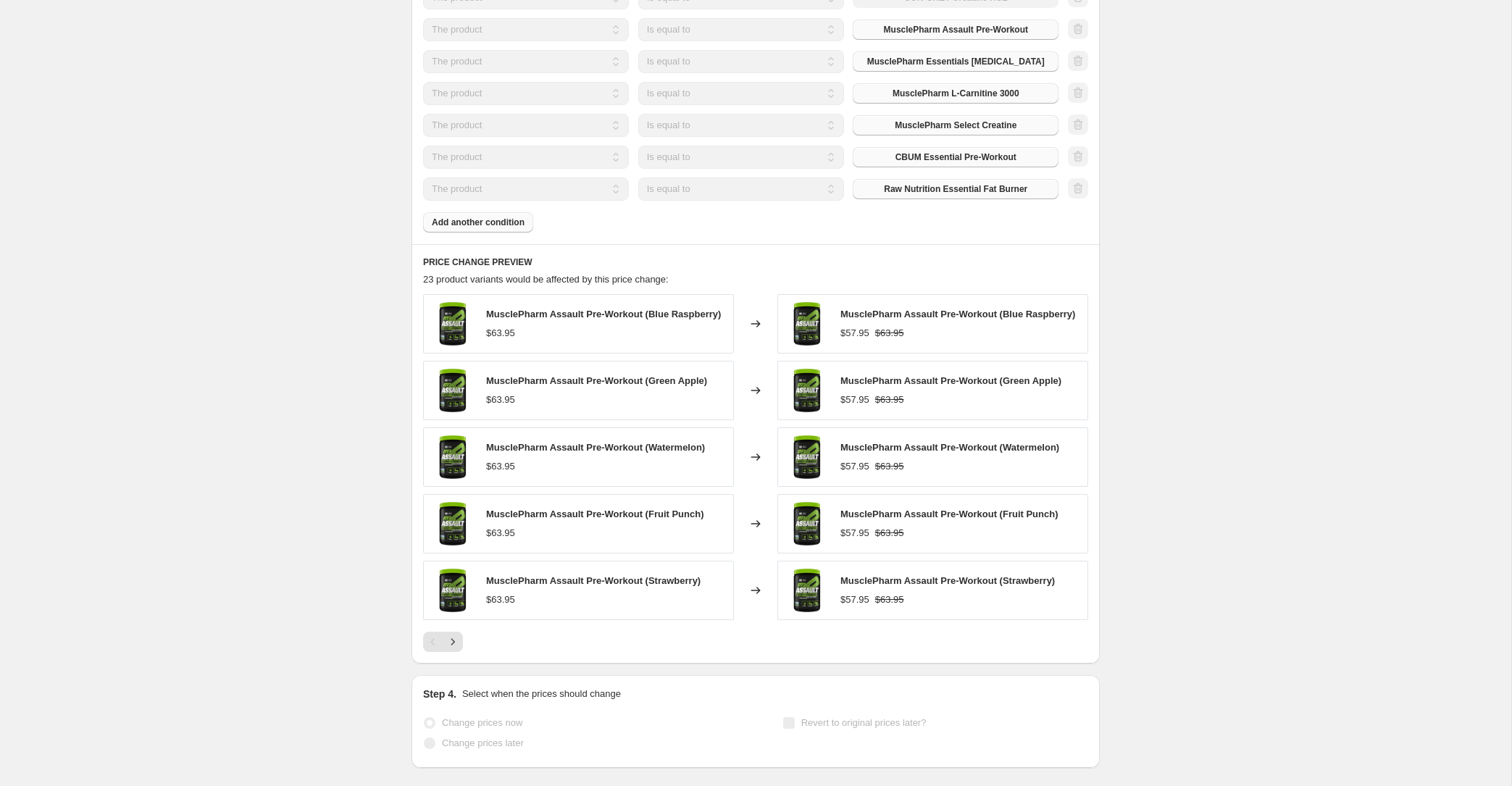
select select "percentage"
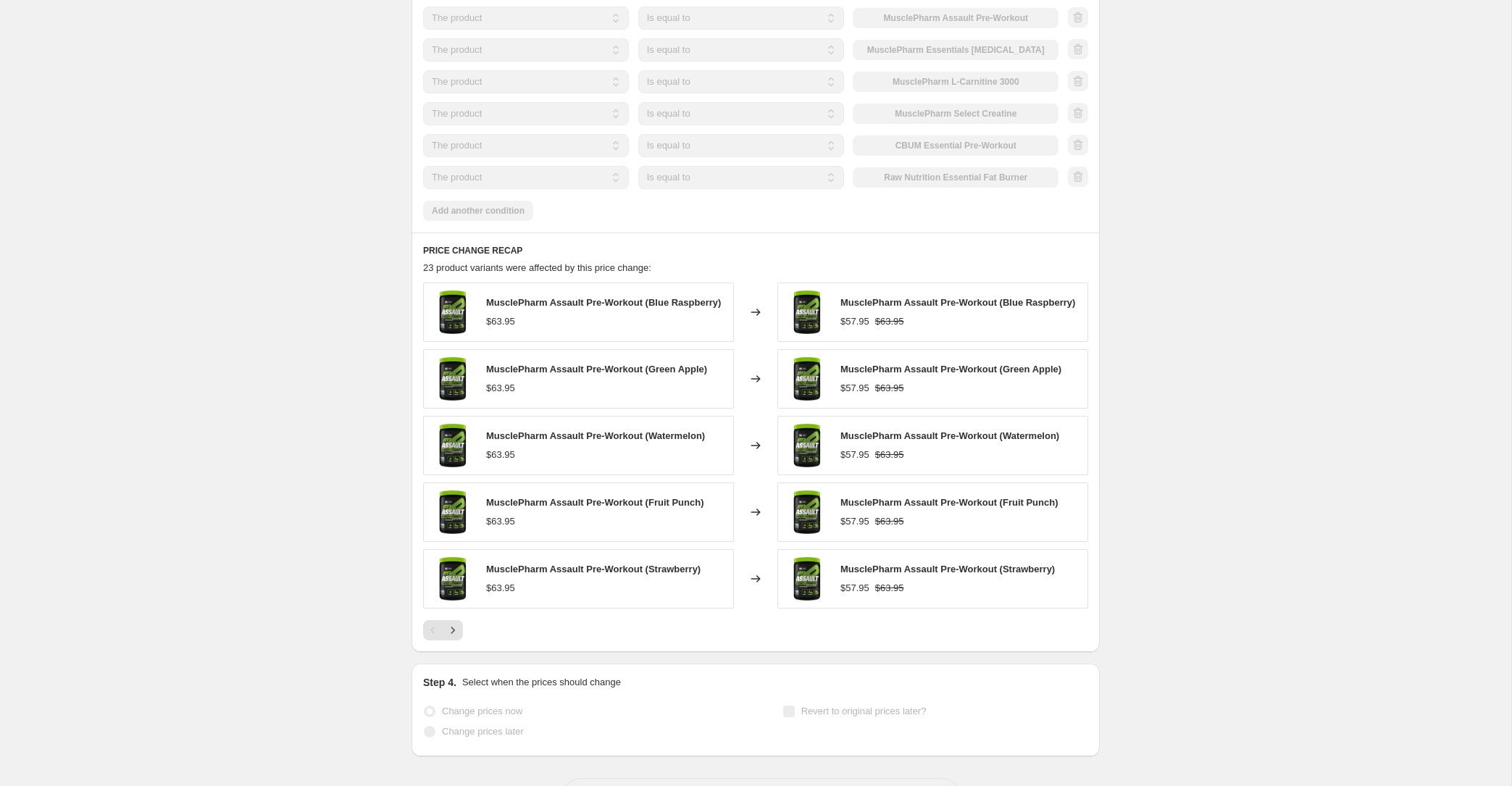
scroll to position [1208, 0]
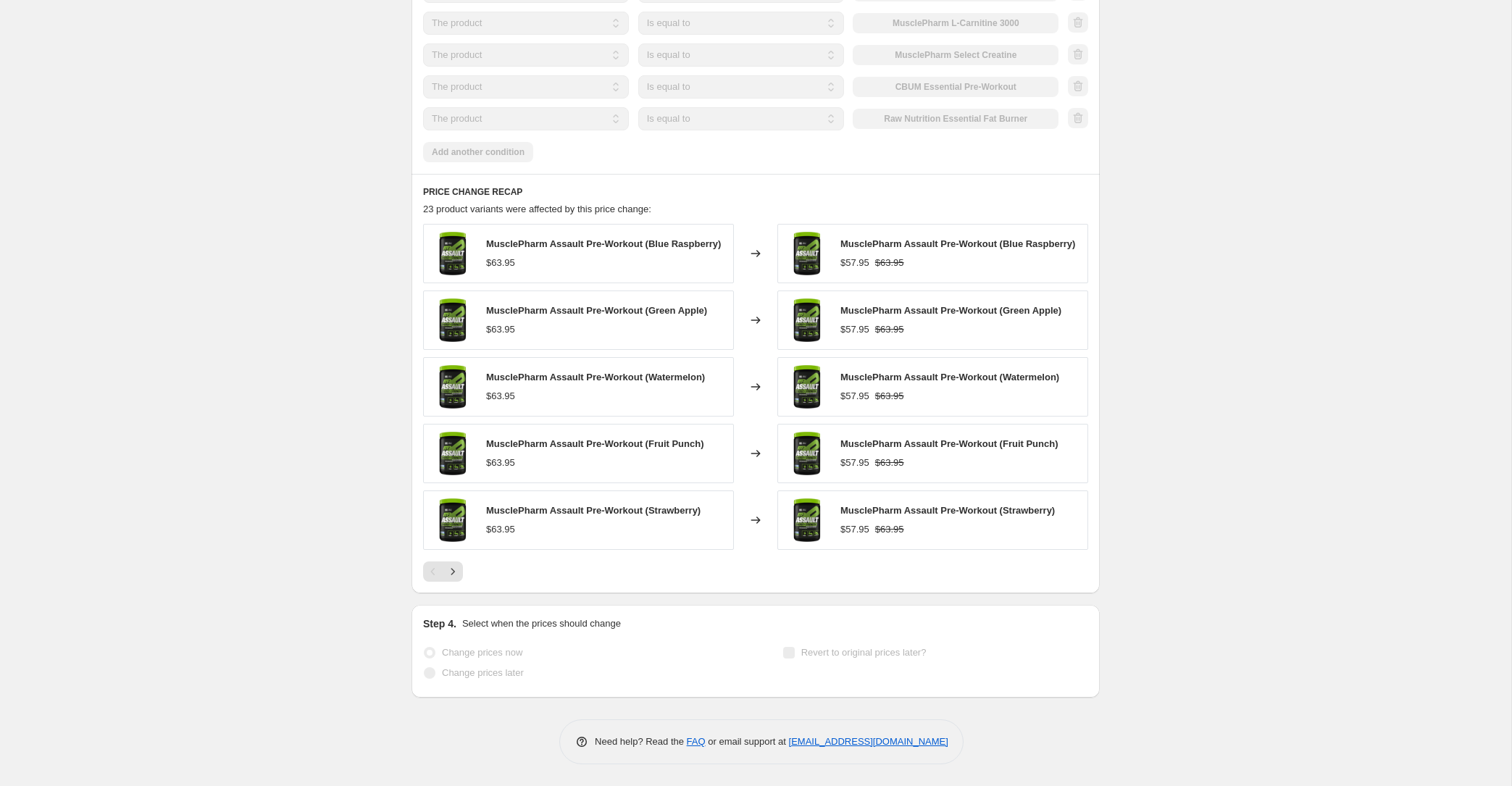
click at [454, 583] on div "PRICE CHANGE RECAP 23 product variants were affected by this price change: Musc…" at bounding box center [756, 383] width 688 height 419
click at [461, 561] on div "Pagination" at bounding box center [453, 571] width 20 height 20
click at [461, 562] on div "Pagination" at bounding box center [453, 571] width 20 height 20
click at [462, 572] on button "Next" at bounding box center [453, 571] width 20 height 20
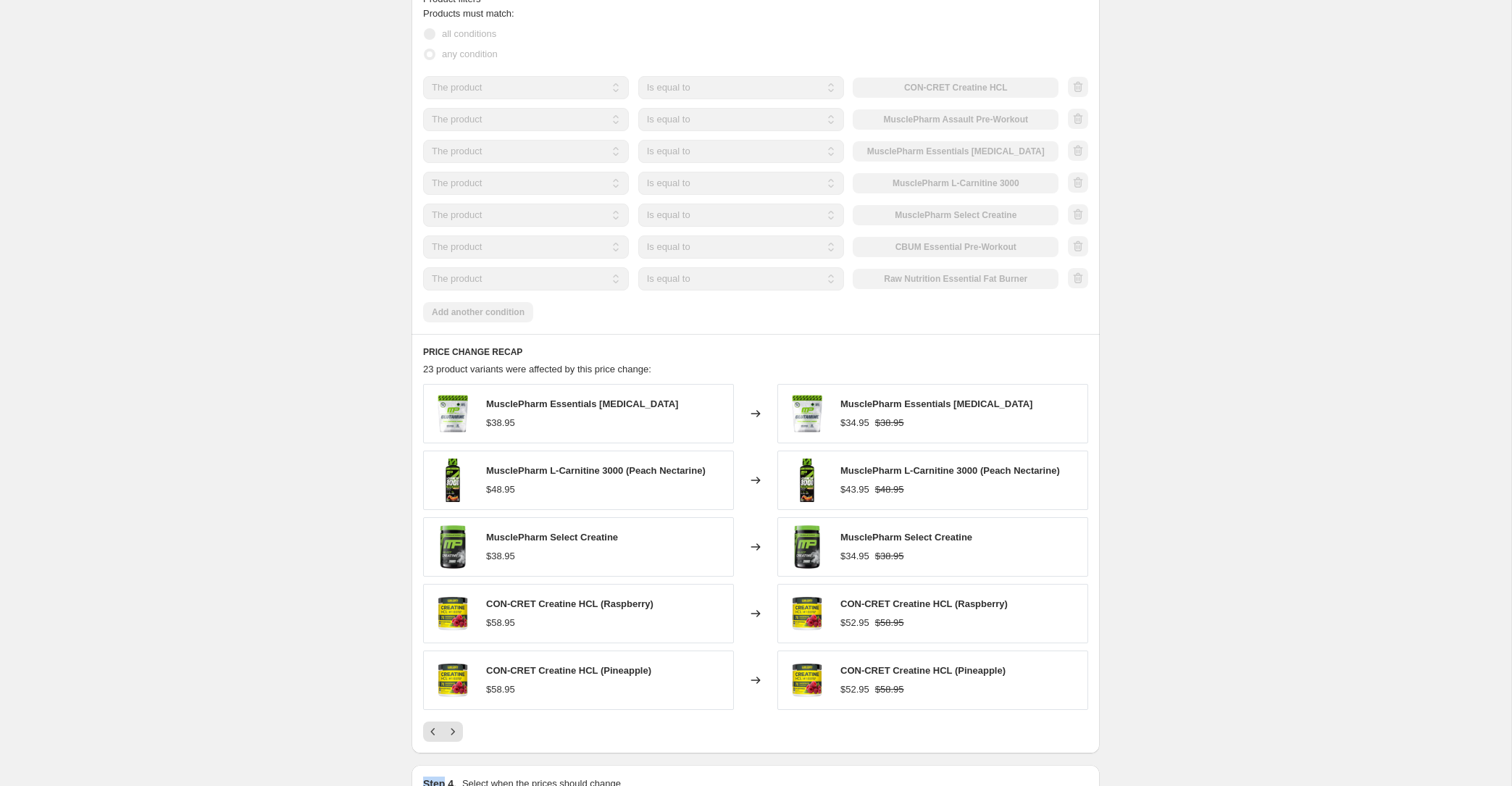
scroll to position [1055, 0]
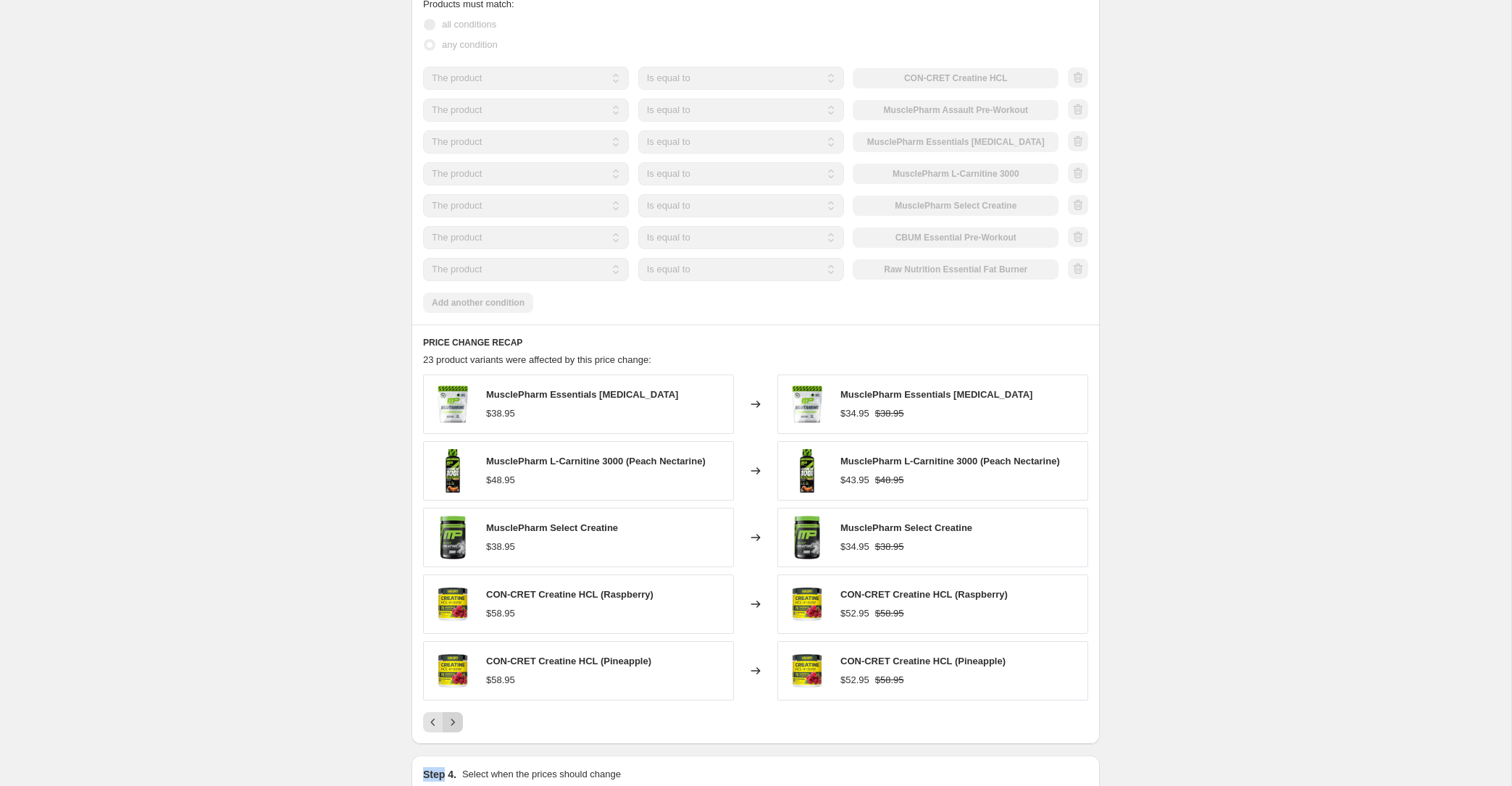
click at [461, 721] on button "Next" at bounding box center [453, 722] width 20 height 20
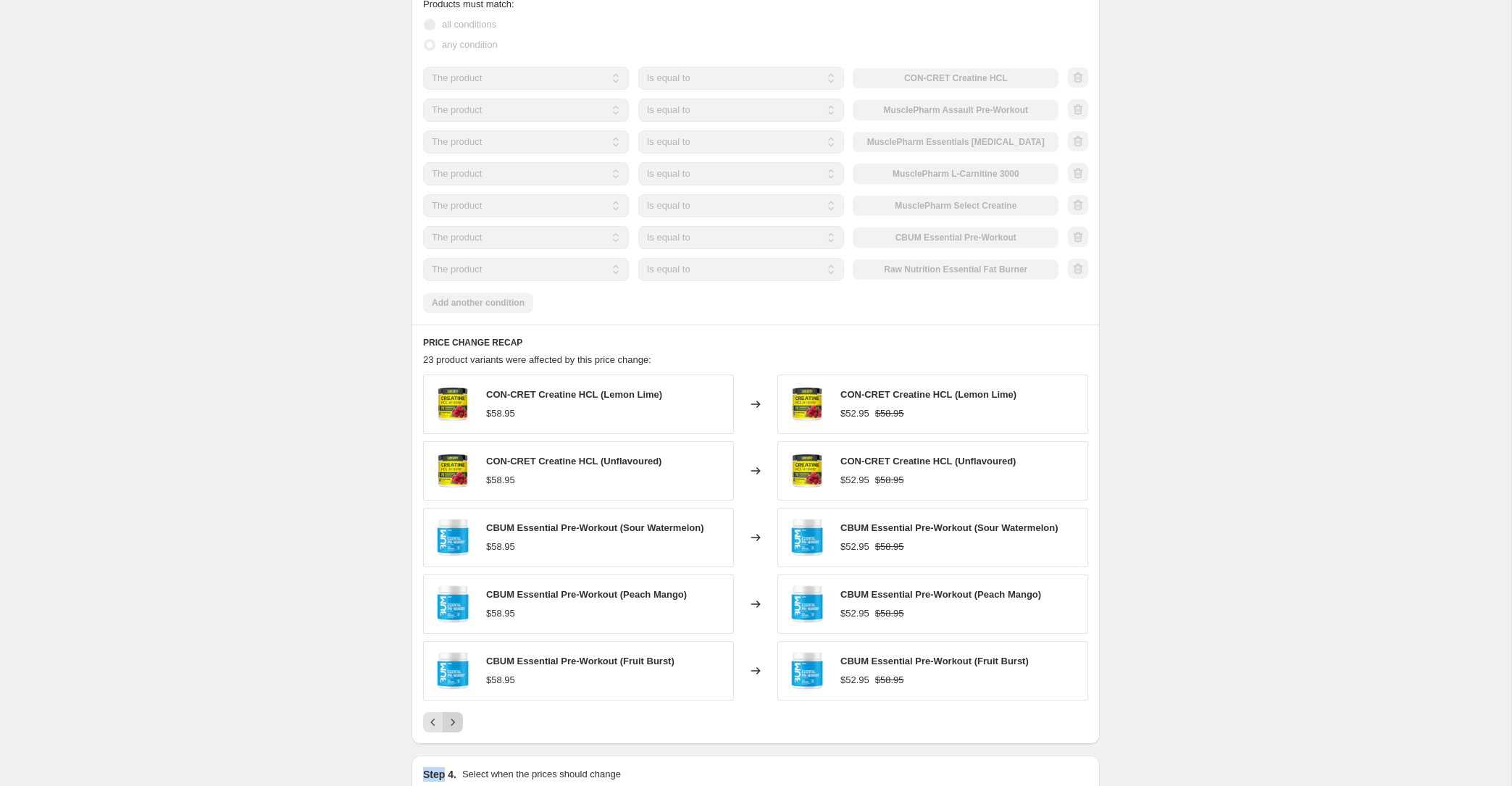
click at [461, 720] on button "Next" at bounding box center [453, 722] width 20 height 20
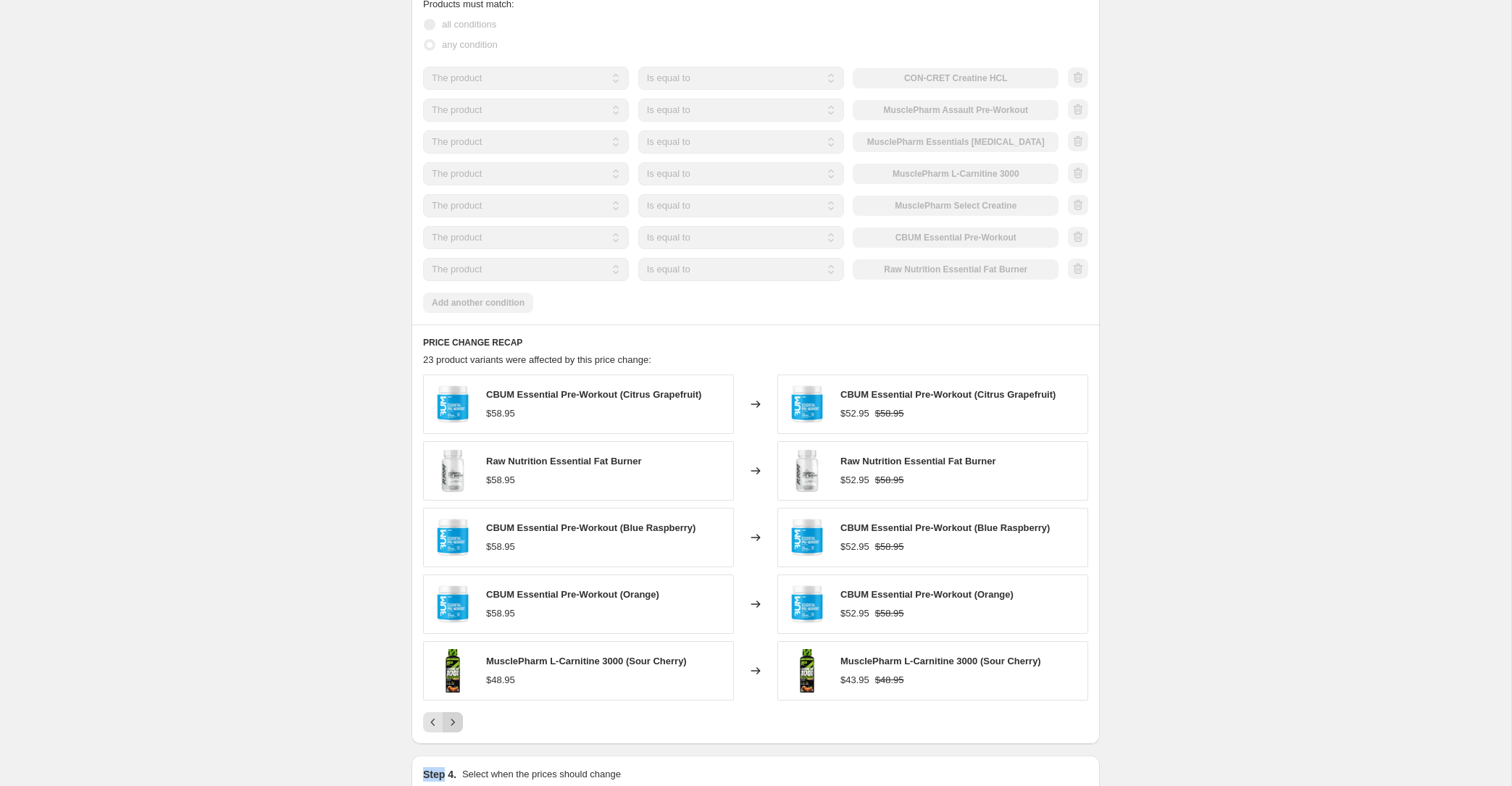
click at [461, 720] on button "Next" at bounding box center [453, 722] width 20 height 20
